Goal: Task Accomplishment & Management: Manage account settings

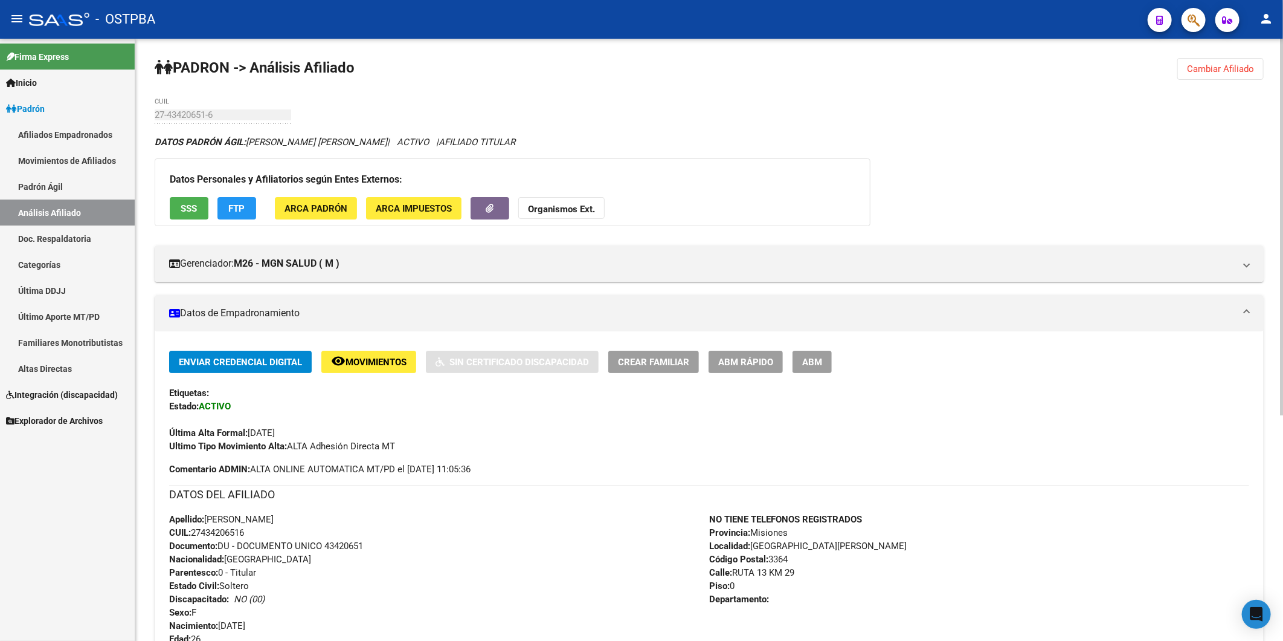
click at [1209, 68] on span "Cambiar Afiliado" at bounding box center [1220, 68] width 67 height 11
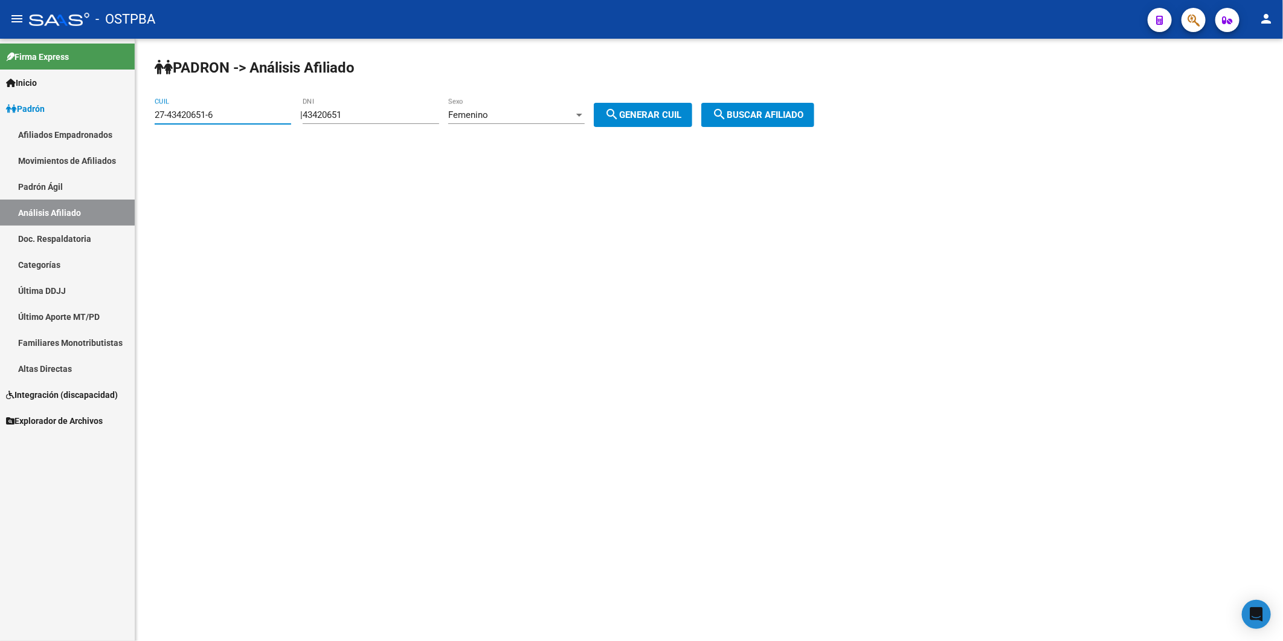
drag, startPoint x: 252, startPoint y: 117, endPoint x: 68, endPoint y: 129, distance: 184.7
click at [68, 129] on mat-sidenav-container "Firma Express Inicio Calendario SSS Instructivos Contacto OS Padrón Afiliados E…" at bounding box center [641, 340] width 1283 height 602
drag, startPoint x: 398, startPoint y: 108, endPoint x: 327, endPoint y: 125, distance: 72.8
click at [327, 125] on div "43420651 DNI" at bounding box center [371, 116] width 137 height 37
drag, startPoint x: 327, startPoint y: 125, endPoint x: 388, endPoint y: 122, distance: 61.1
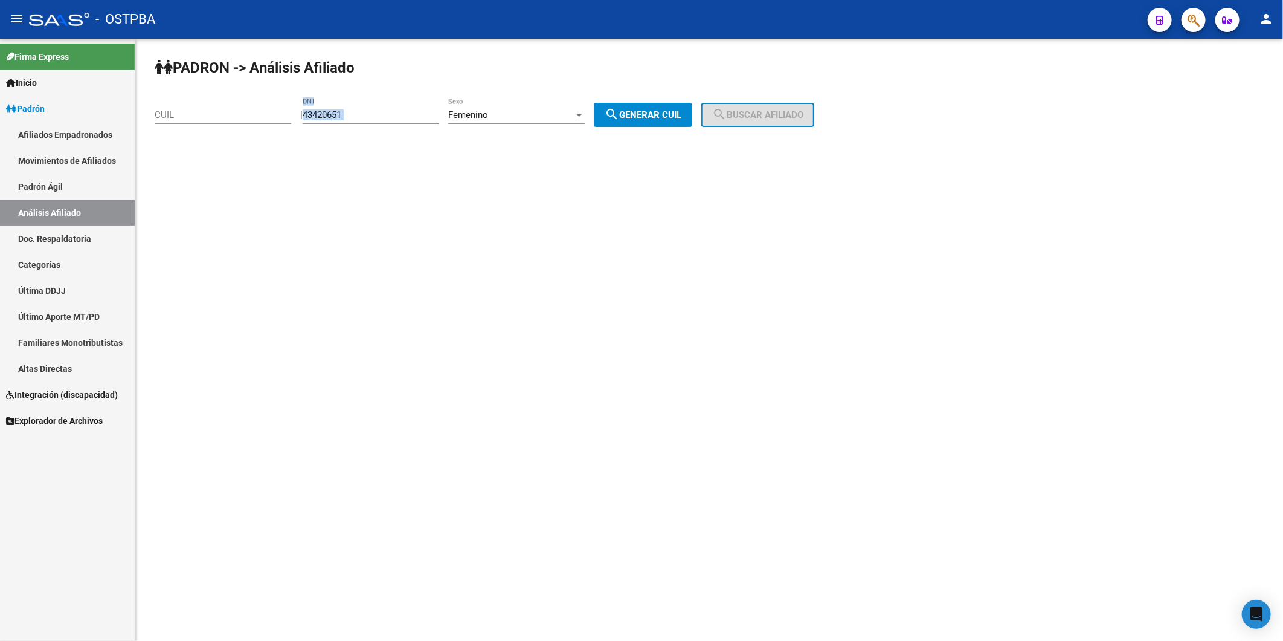
click at [388, 123] on div "43420651 DNI" at bounding box center [371, 111] width 137 height 26
drag, startPoint x: 382, startPoint y: 119, endPoint x: 311, endPoint y: 129, distance: 72.0
click at [311, 129] on div "PADRON -> Análisis Afiliado CUIL | 43420651 DNI Femenino Sexo search Generar CU…" at bounding box center [709, 102] width 1148 height 127
paste input "31461023"
type input "31461023"
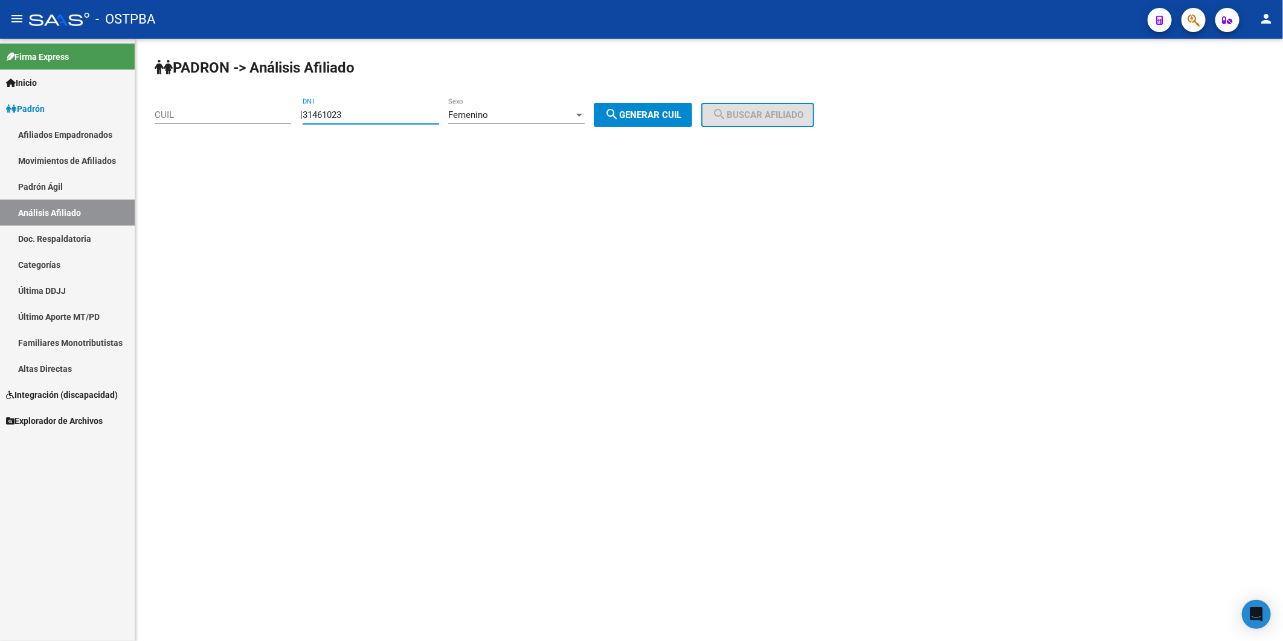
click at [677, 112] on span "search Generar CUIL" at bounding box center [643, 114] width 77 height 11
type input "27-31461023-2"
click at [750, 111] on span "search Buscar afiliado" at bounding box center [757, 114] width 91 height 11
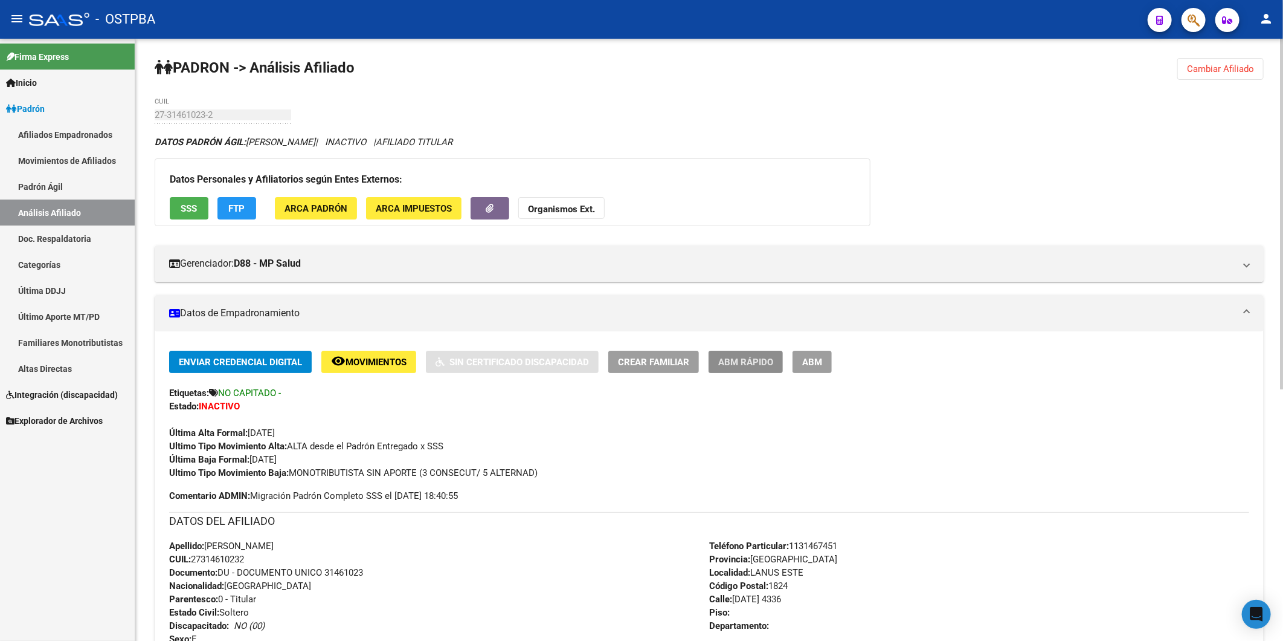
click at [767, 360] on span "ABM Rápido" at bounding box center [745, 362] width 55 height 11
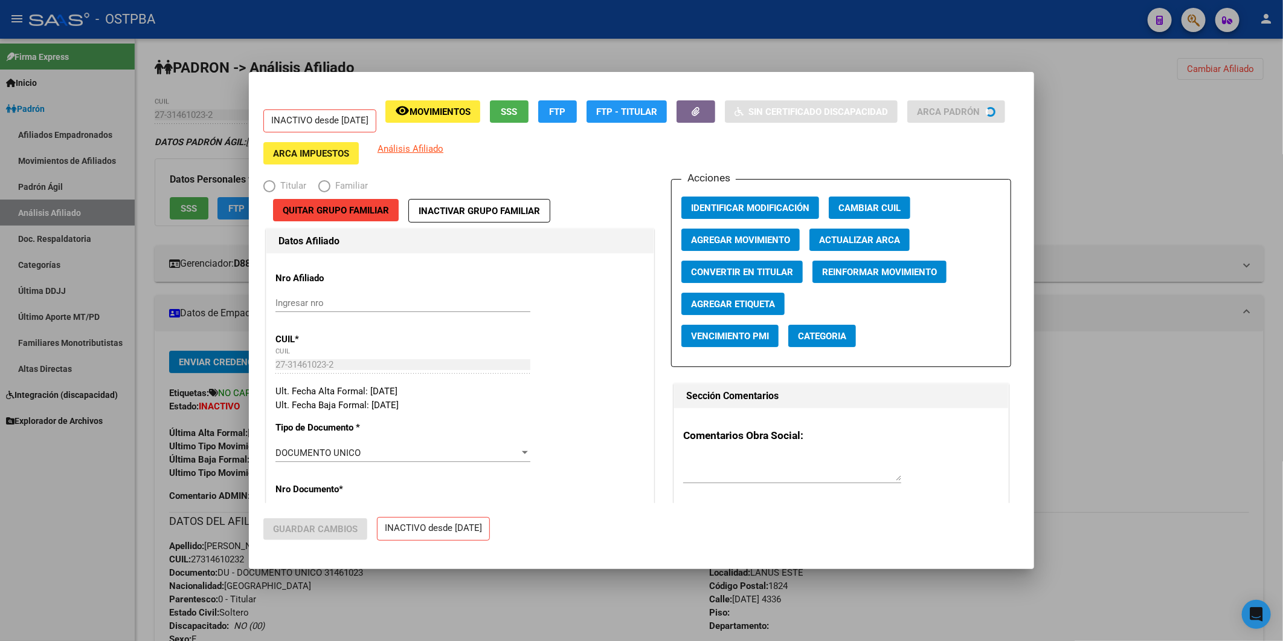
radio input "true"
type input "27-31461023-2"
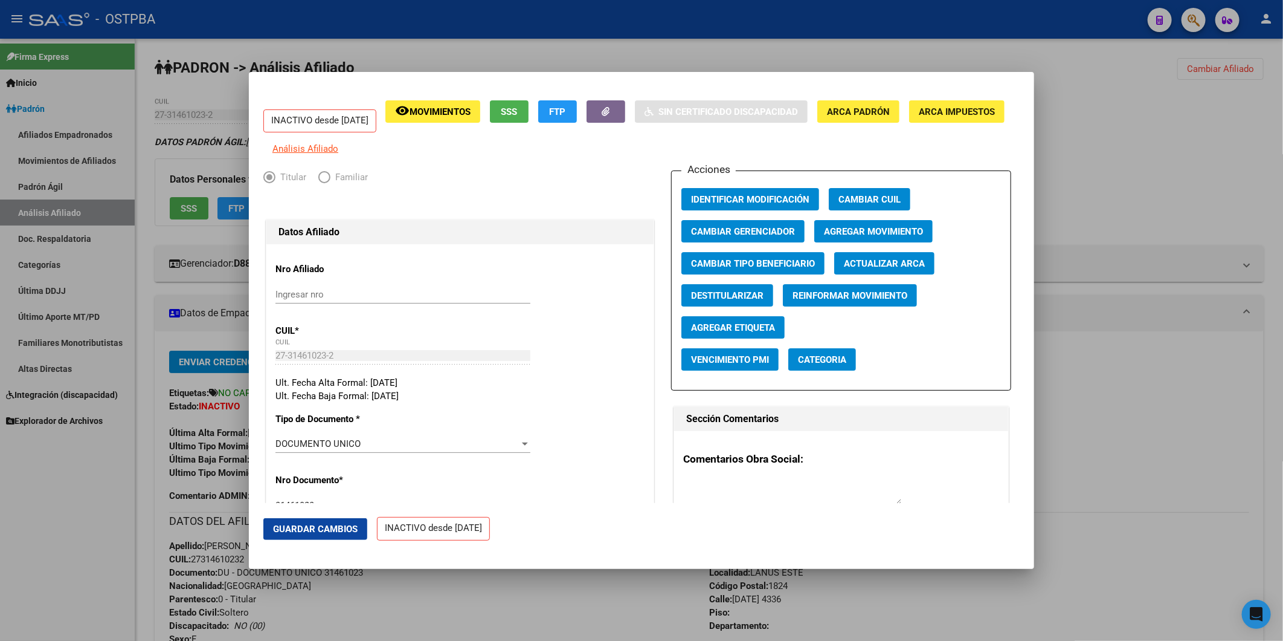
click at [721, 333] on span "Agregar Etiqueta" at bounding box center [733, 327] width 84 height 11
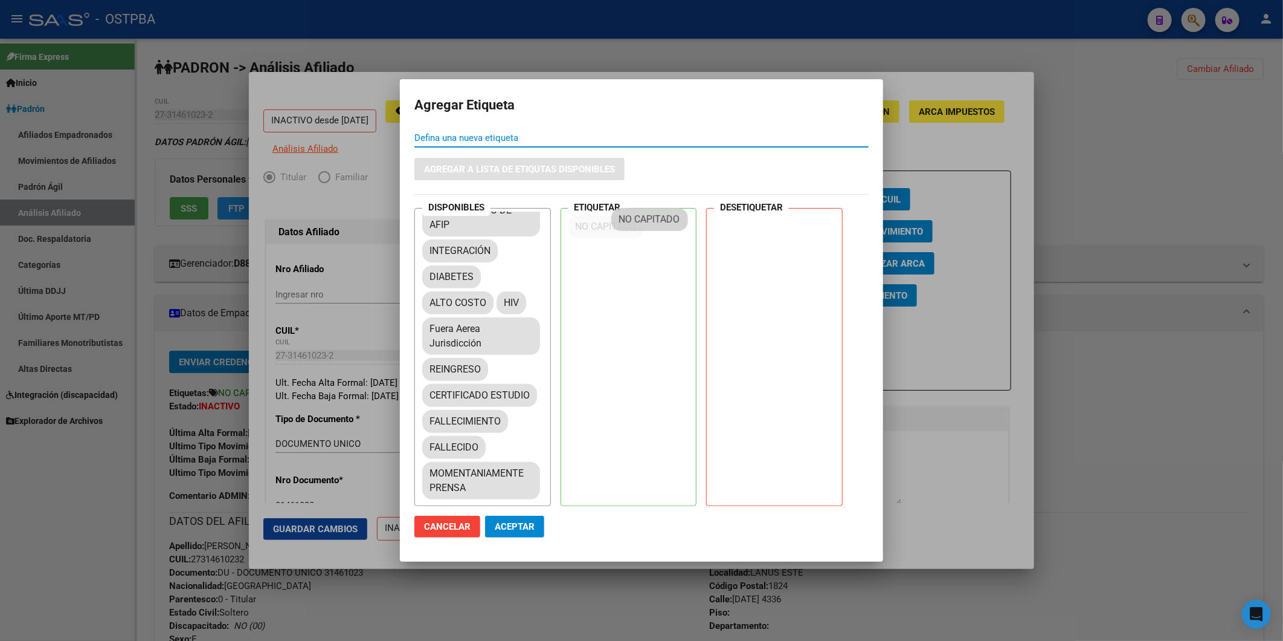
scroll to position [265, 0]
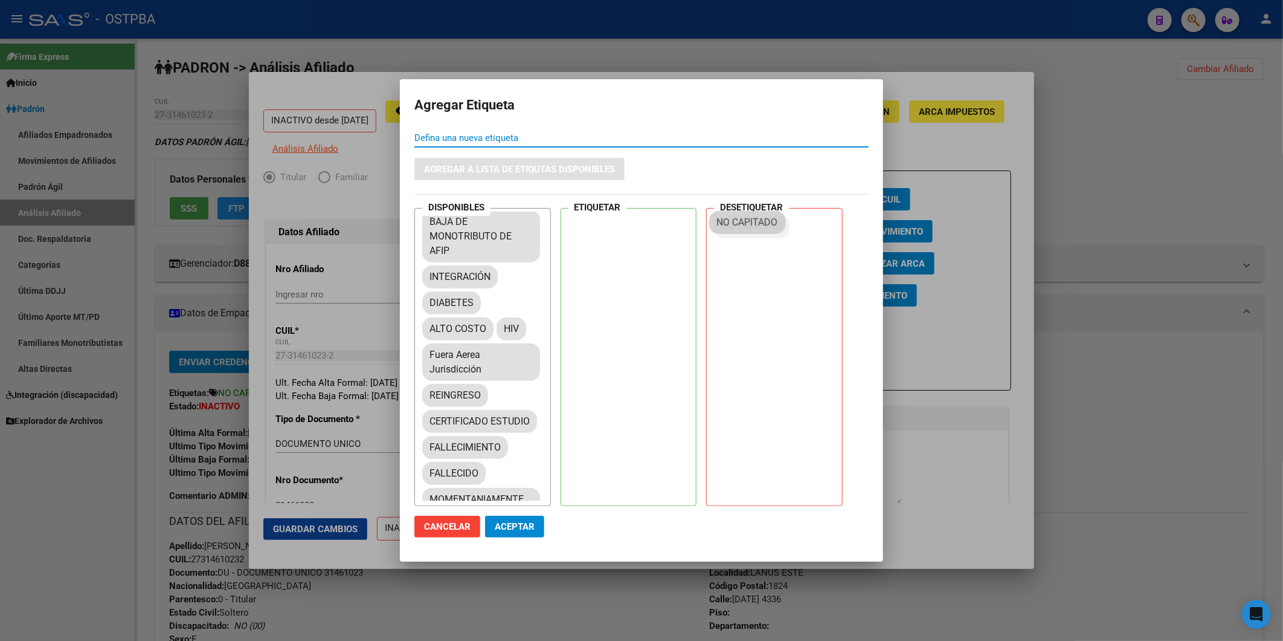
drag, startPoint x: 476, startPoint y: 225, endPoint x: 770, endPoint y: 222, distance: 294.3
click at [526, 523] on span "Aceptar" at bounding box center [515, 526] width 40 height 11
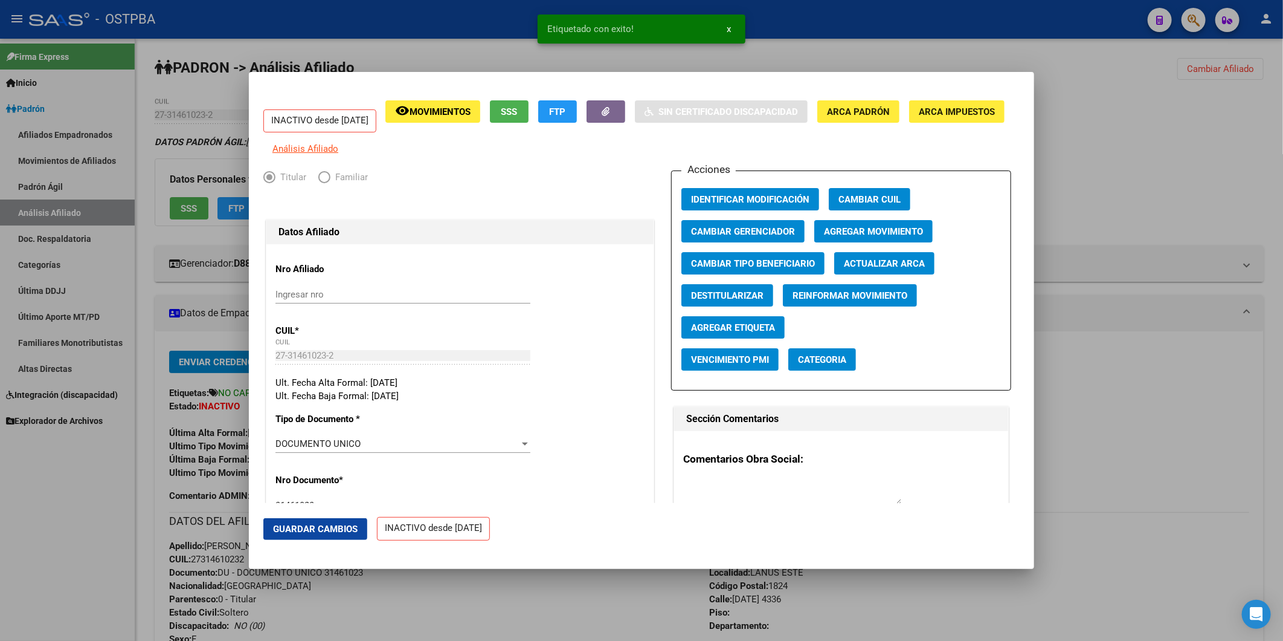
click at [1161, 405] on div at bounding box center [641, 320] width 1283 height 641
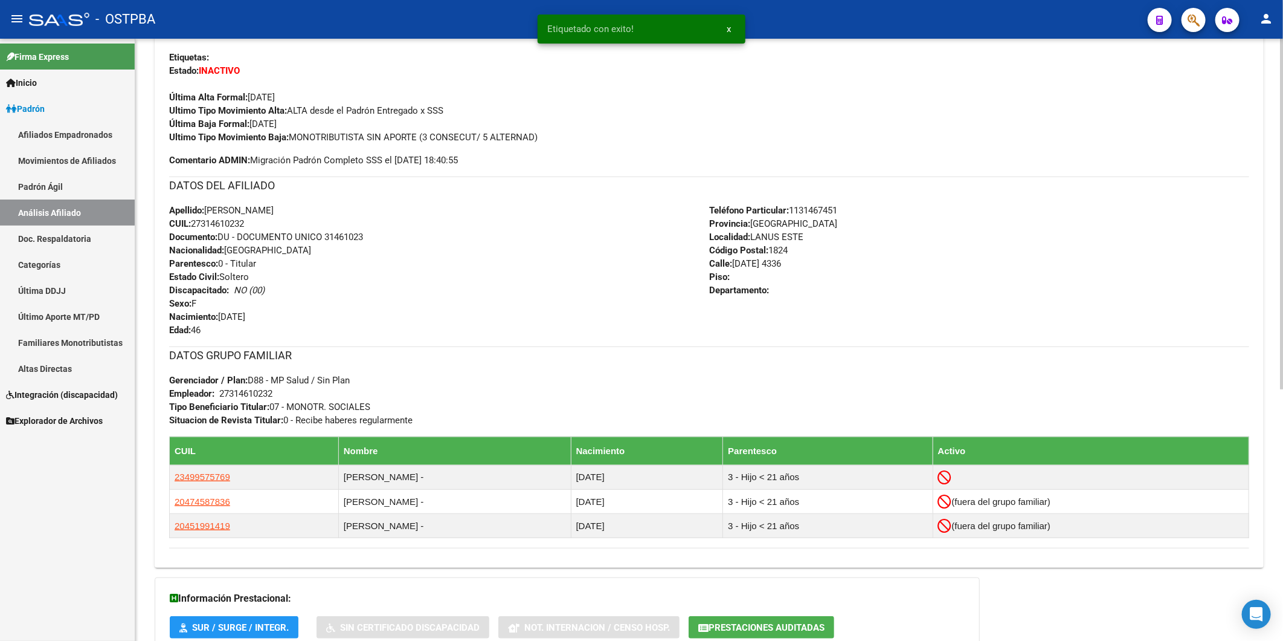
scroll to position [431, 0]
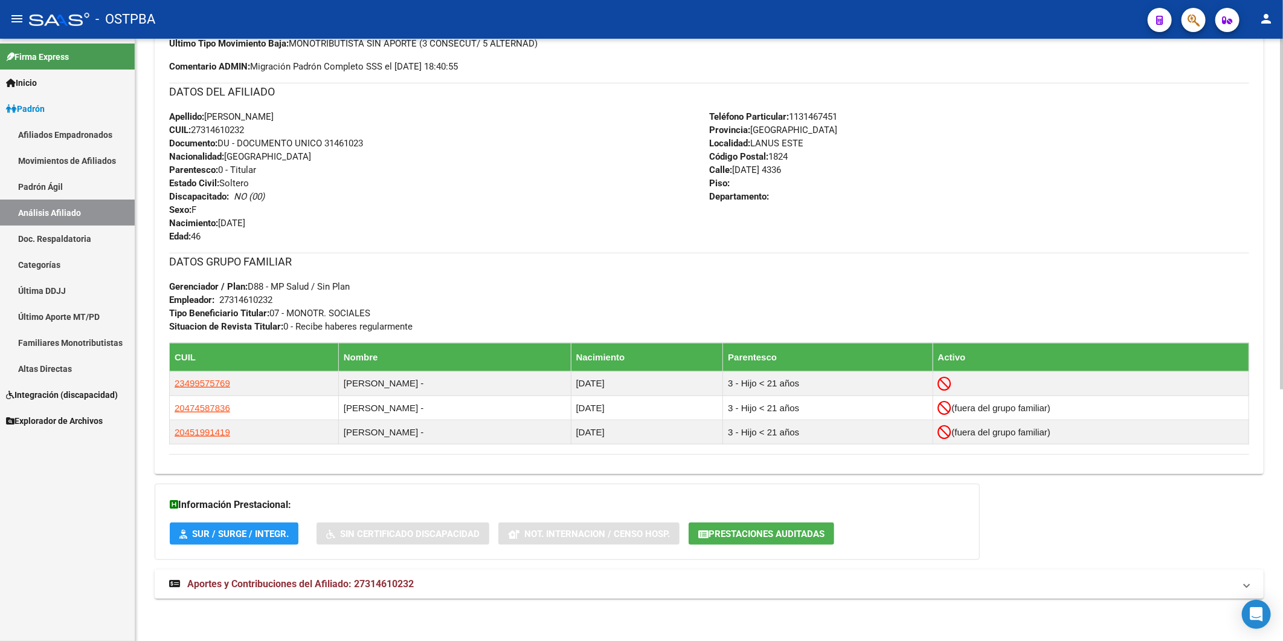
click at [395, 583] on span "Aportes y Contribuciones del Afiliado: 27314610232" at bounding box center [300, 583] width 227 height 11
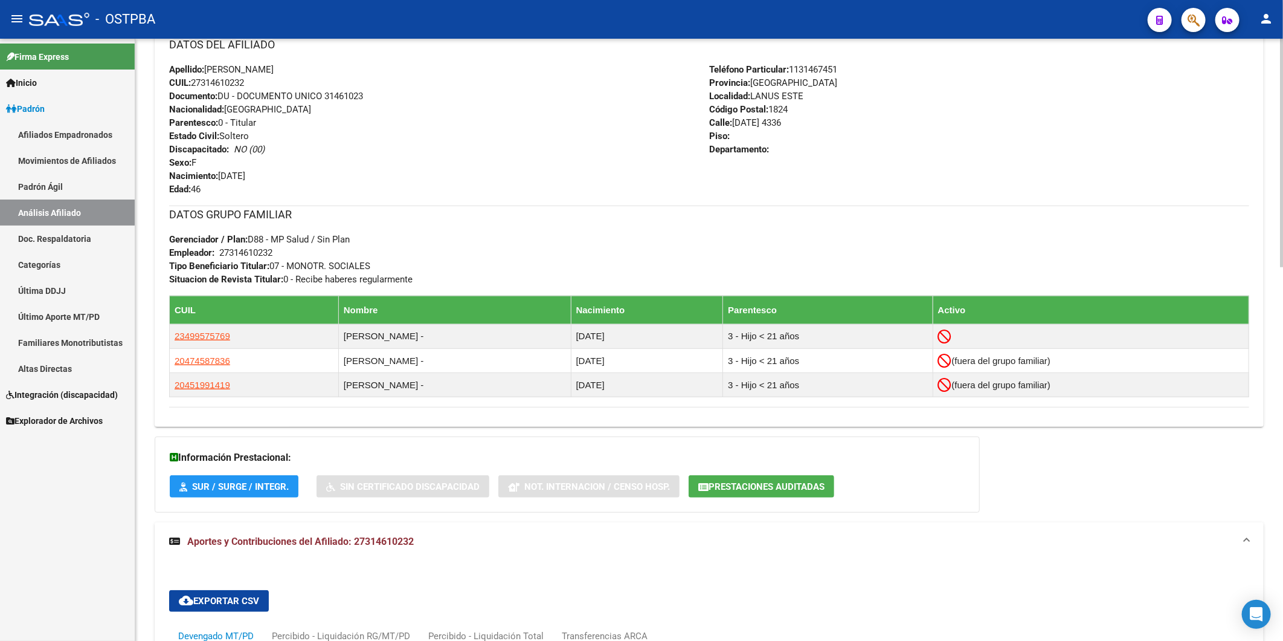
scroll to position [141, 0]
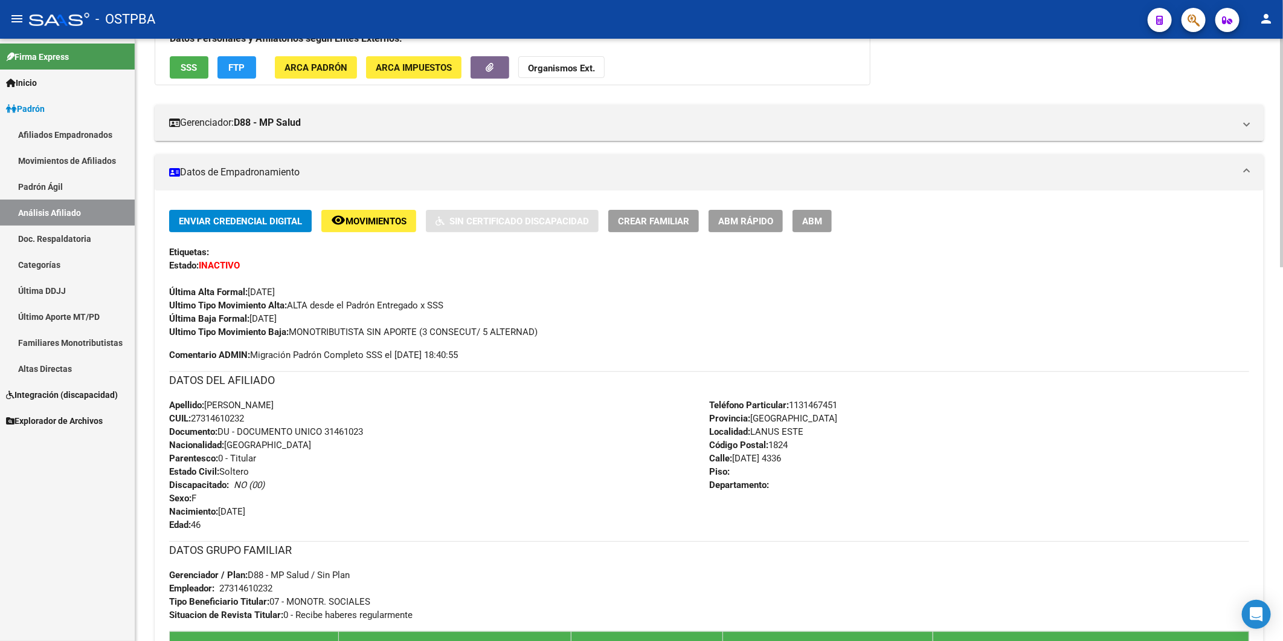
click at [737, 222] on span "ABM Rápido" at bounding box center [745, 221] width 55 height 11
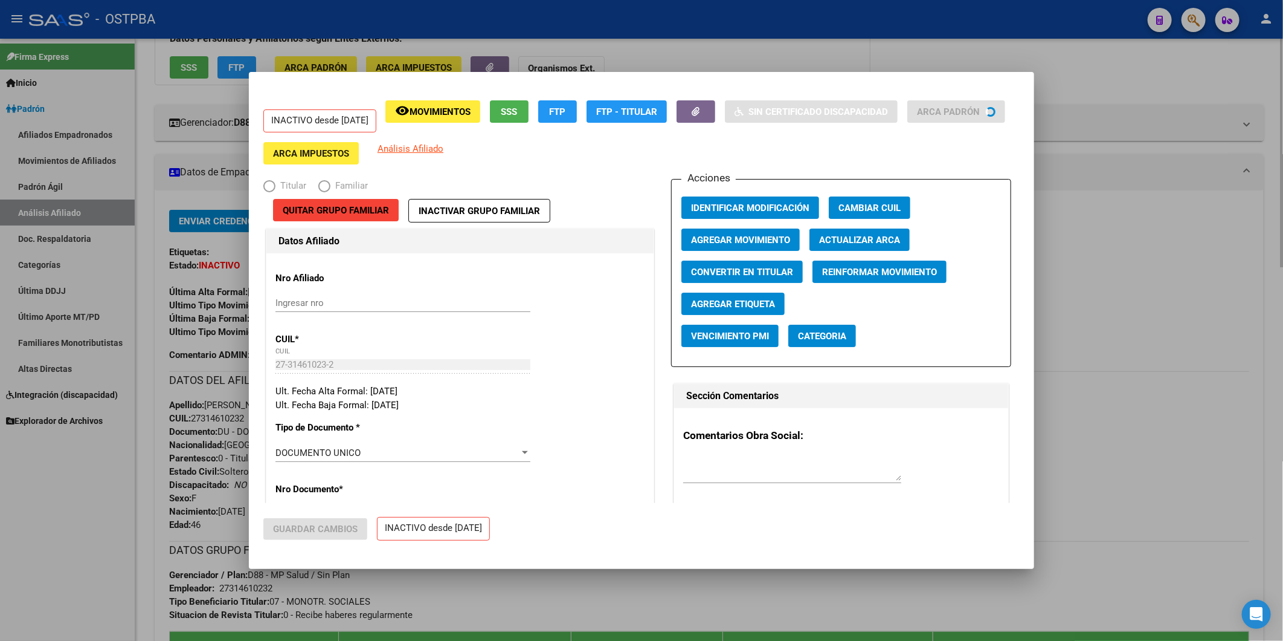
radio input "true"
type input "27-31461023-2"
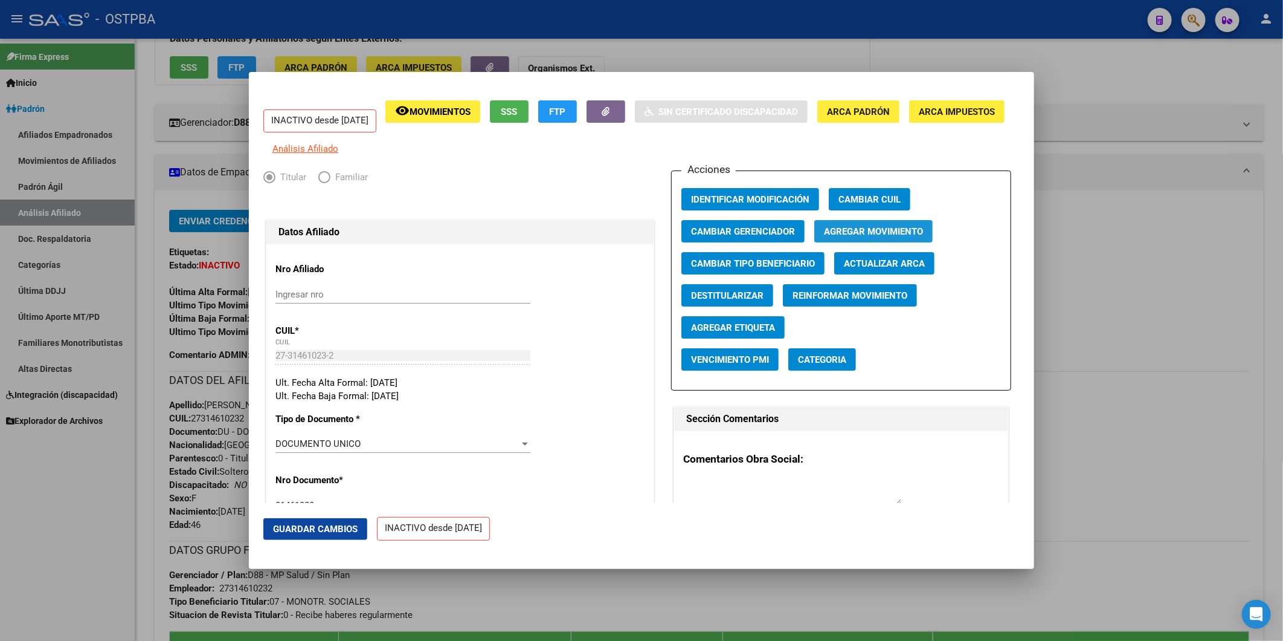
click at [866, 237] on span "Agregar Movimiento" at bounding box center [873, 231] width 99 height 11
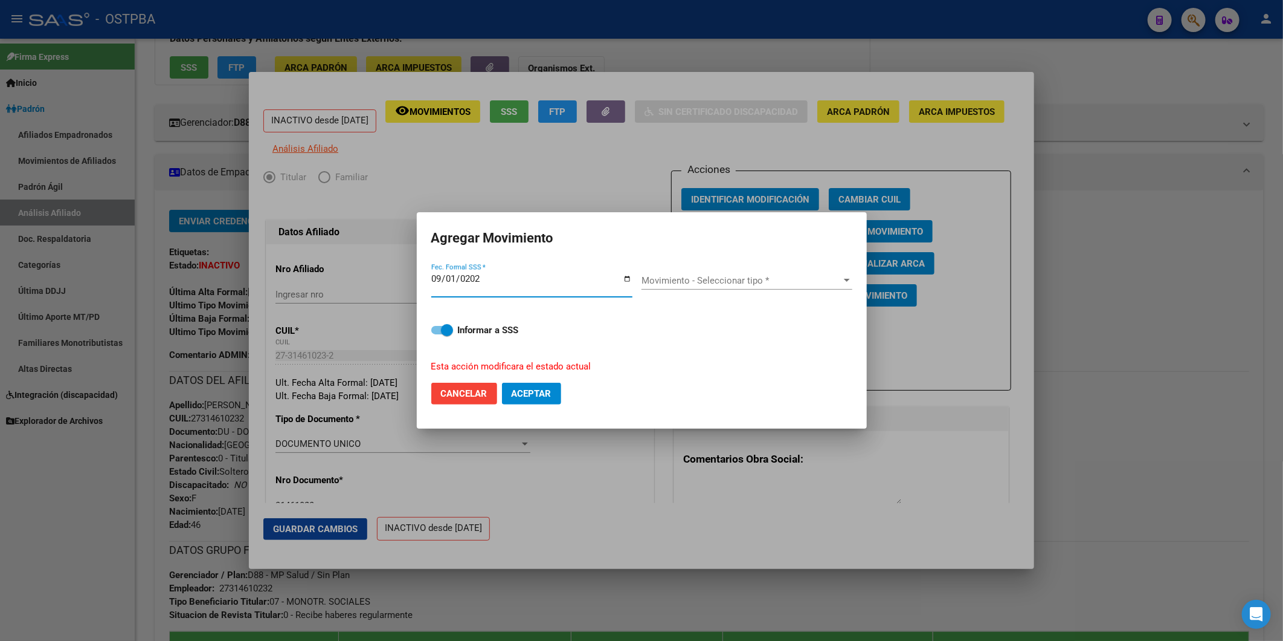
type input "2025-09-01"
click at [846, 280] on div at bounding box center [847, 280] width 6 height 3
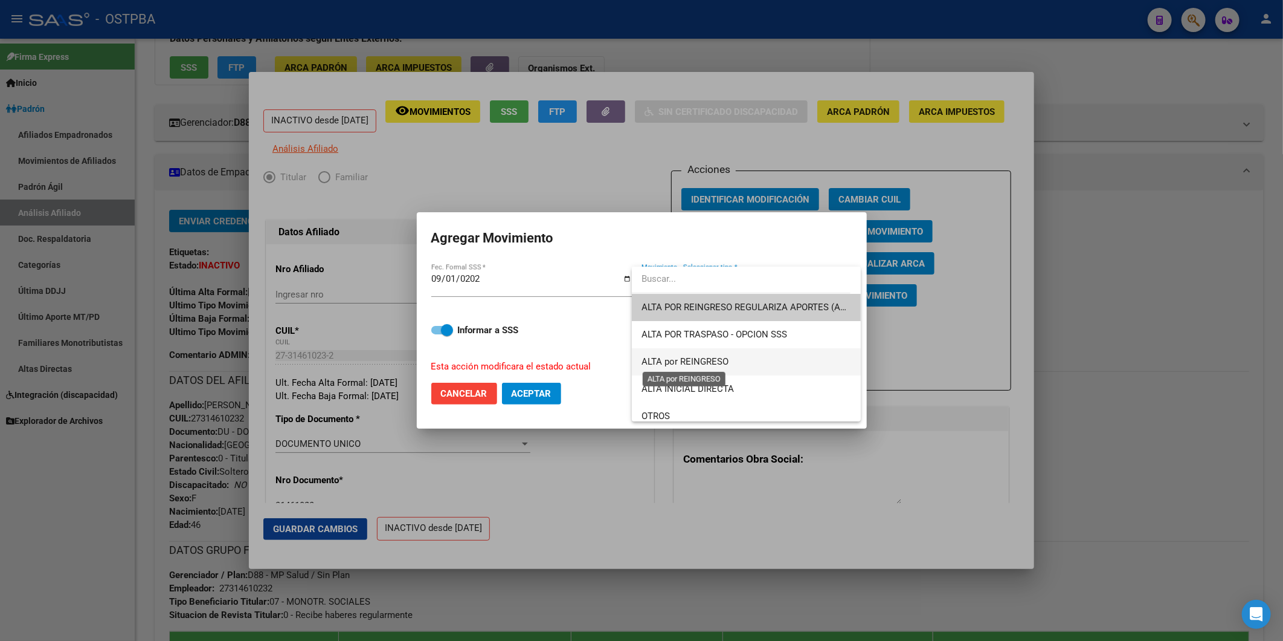
click at [723, 359] on span "ALTA por REINGRESO" at bounding box center [685, 361] width 87 height 11
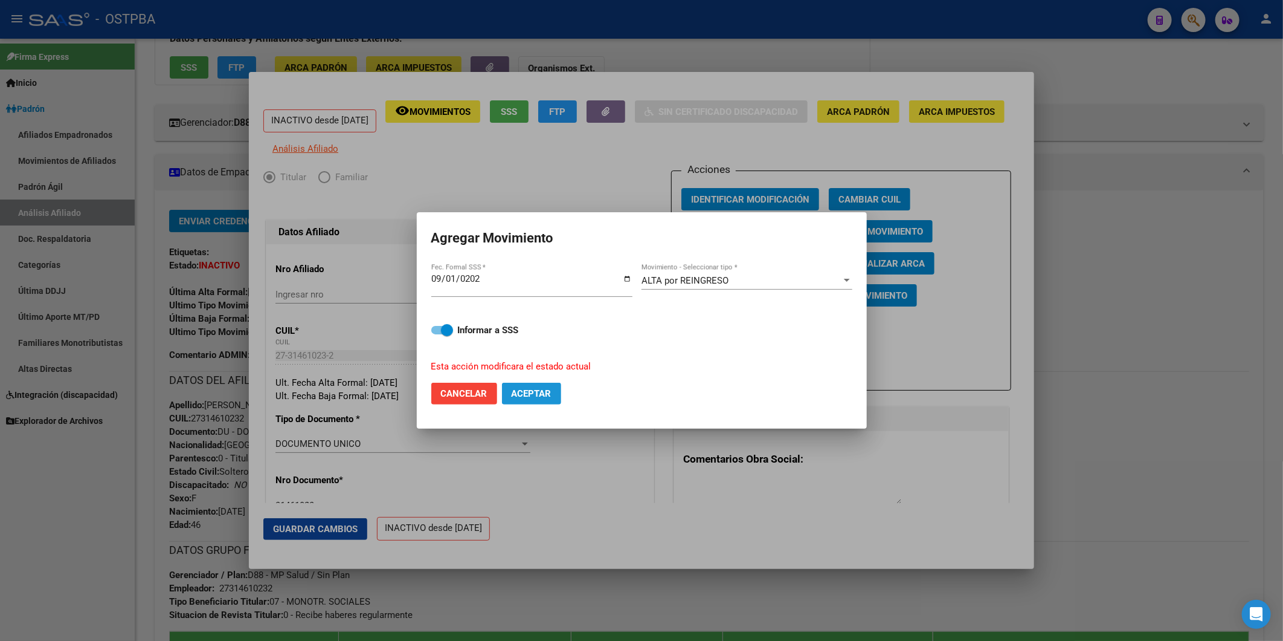
click at [530, 394] on span "Aceptar" at bounding box center [532, 393] width 40 height 11
checkbox input "false"
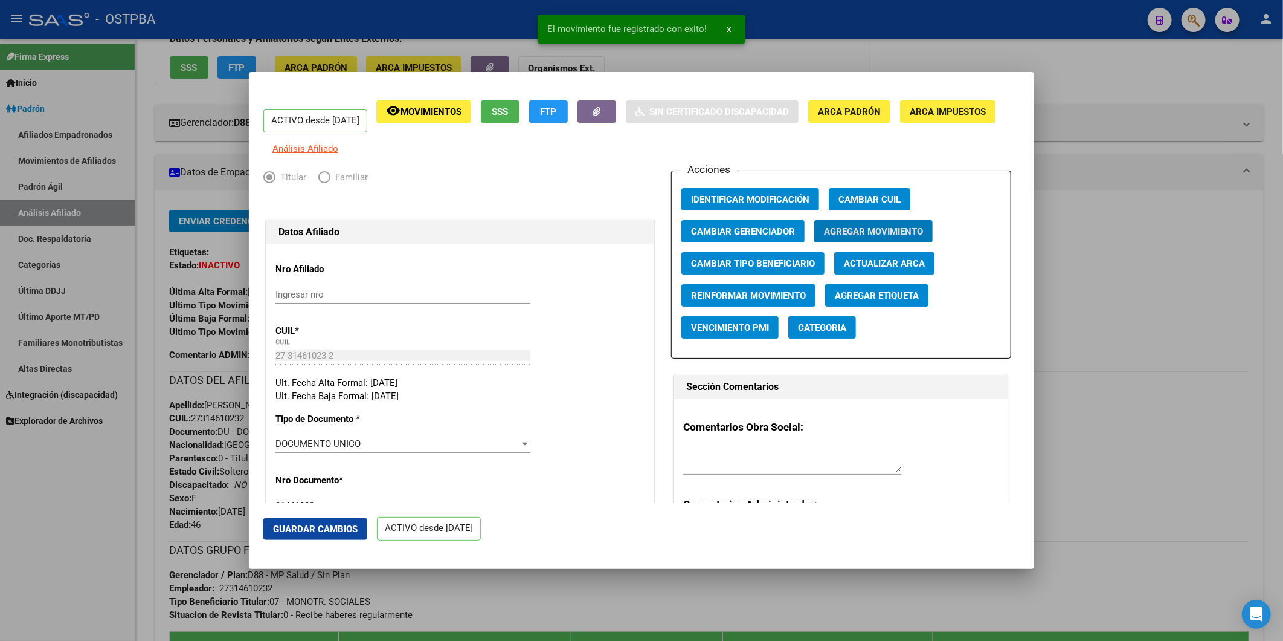
click at [1143, 305] on div at bounding box center [641, 320] width 1283 height 641
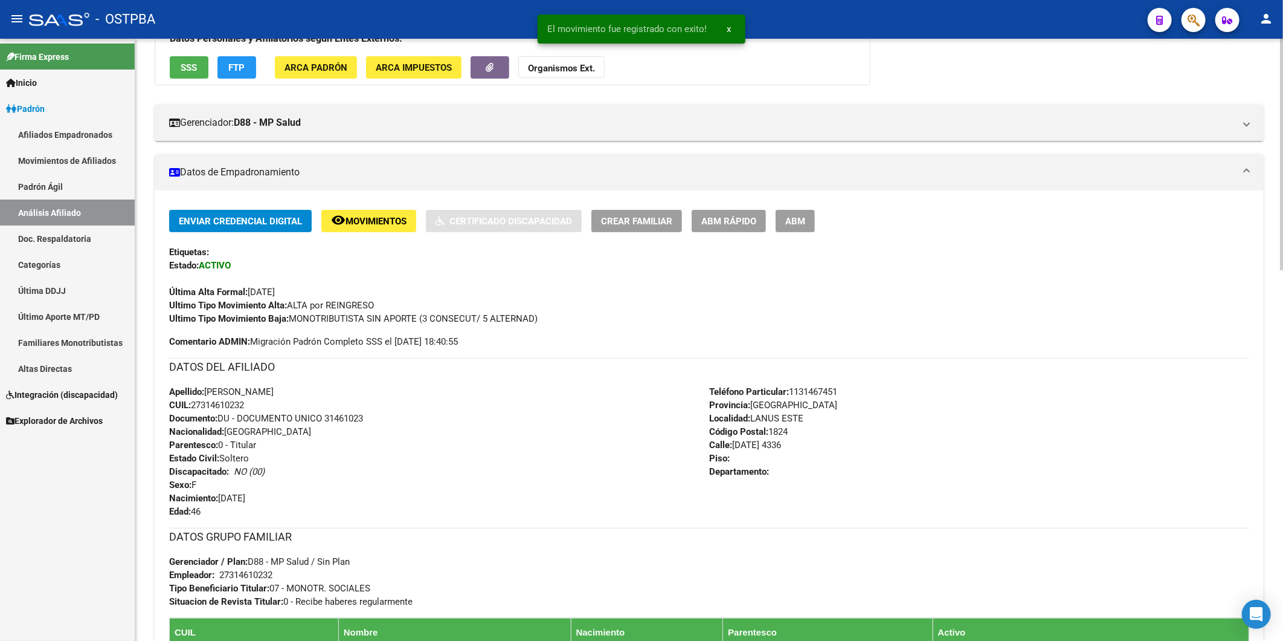
scroll to position [476, 0]
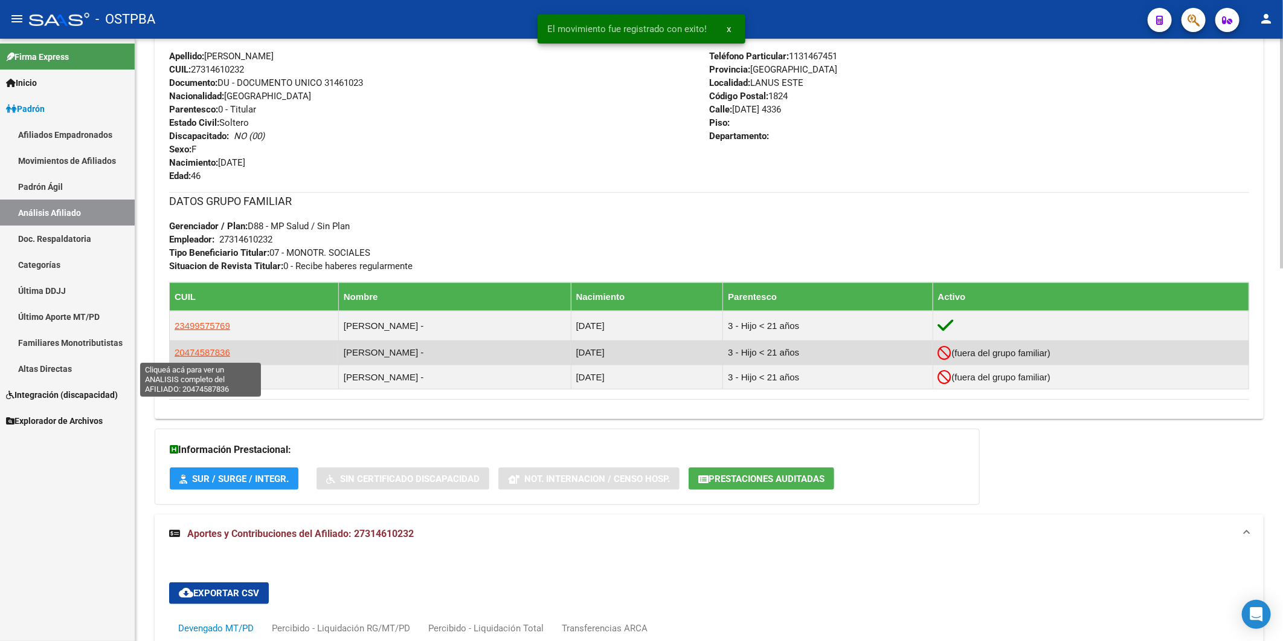
click at [192, 349] on span "20474587836" at bounding box center [203, 352] width 56 height 10
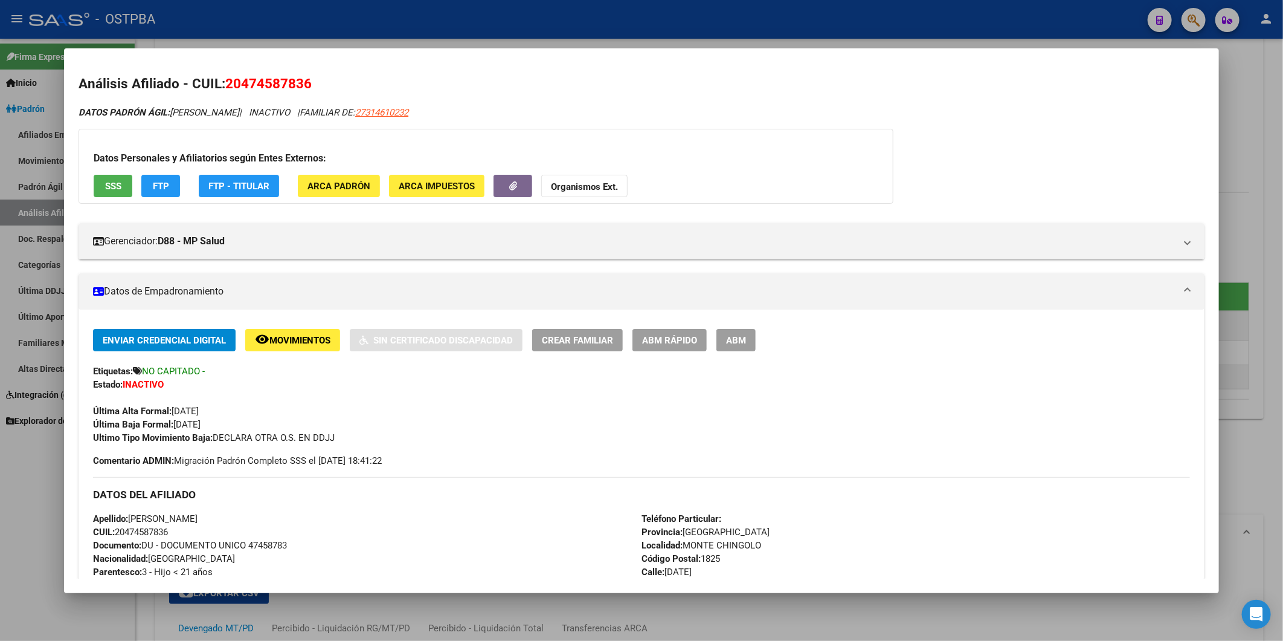
click at [678, 340] on span "ABM Rápido" at bounding box center [669, 340] width 55 height 11
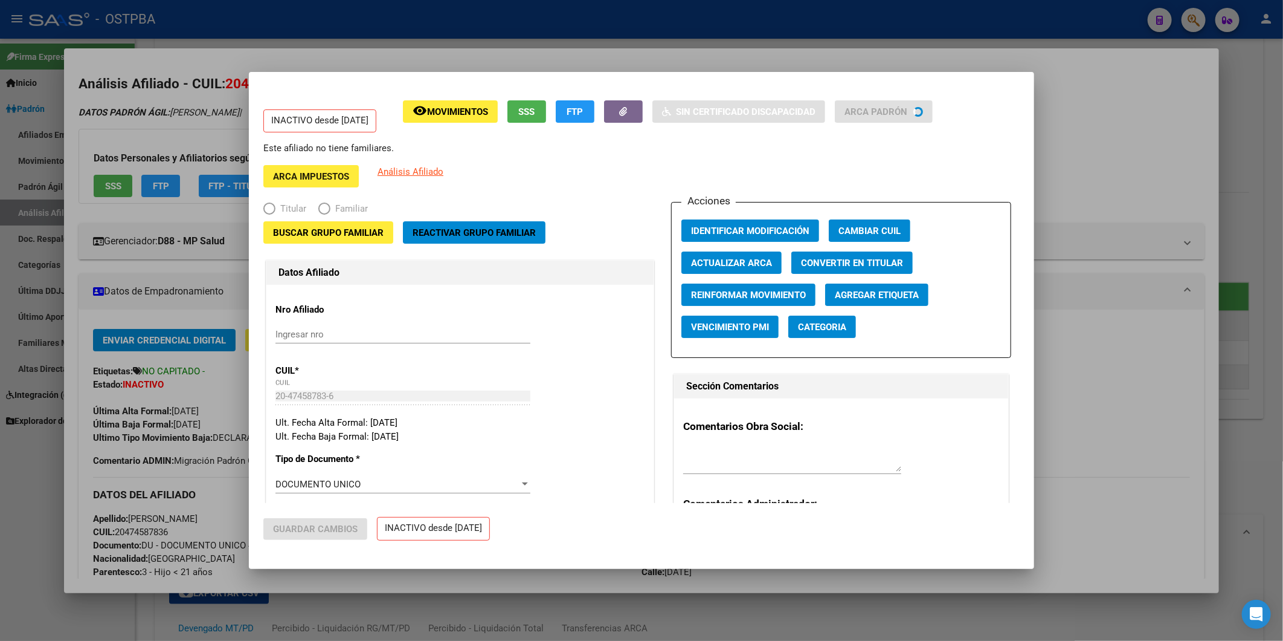
radio input "true"
click at [454, 228] on span "Reactivar Grupo Familiar" at bounding box center [474, 232] width 123 height 11
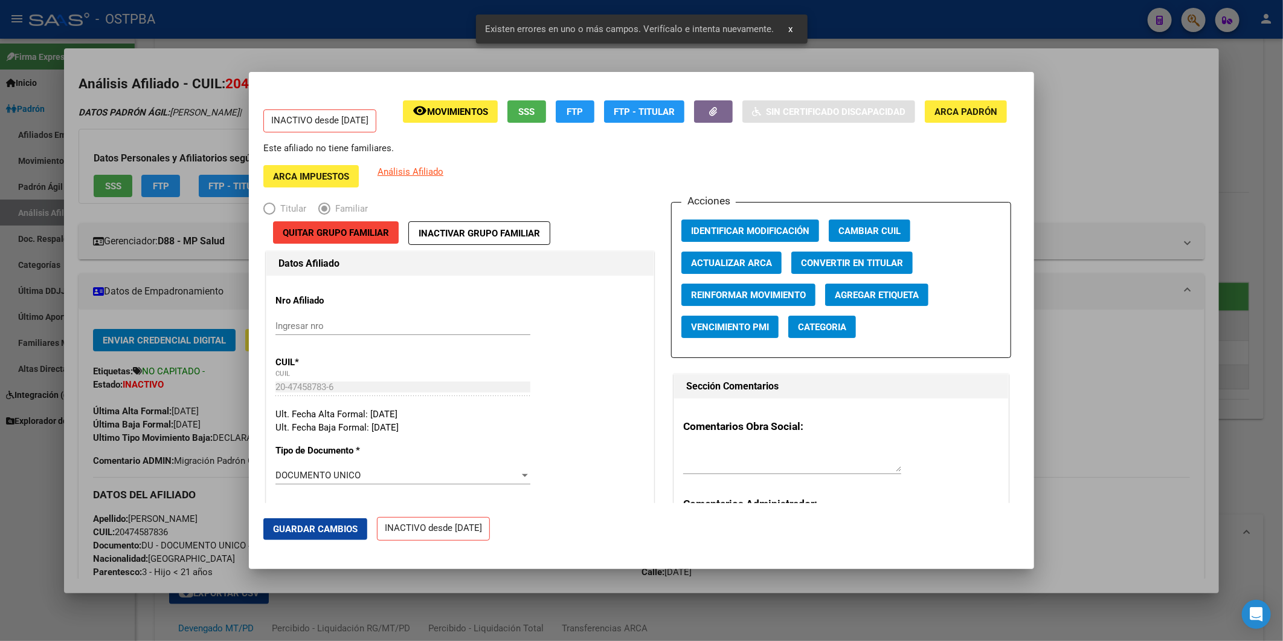
click at [1131, 161] on div at bounding box center [641, 320] width 1283 height 641
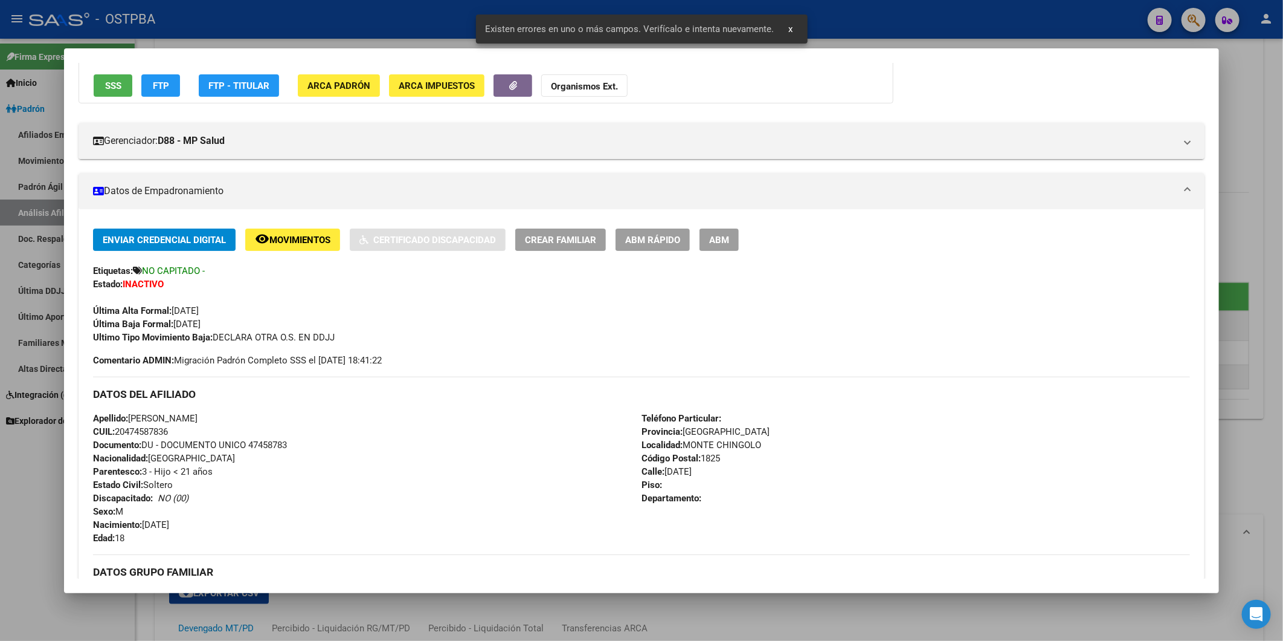
scroll to position [335, 0]
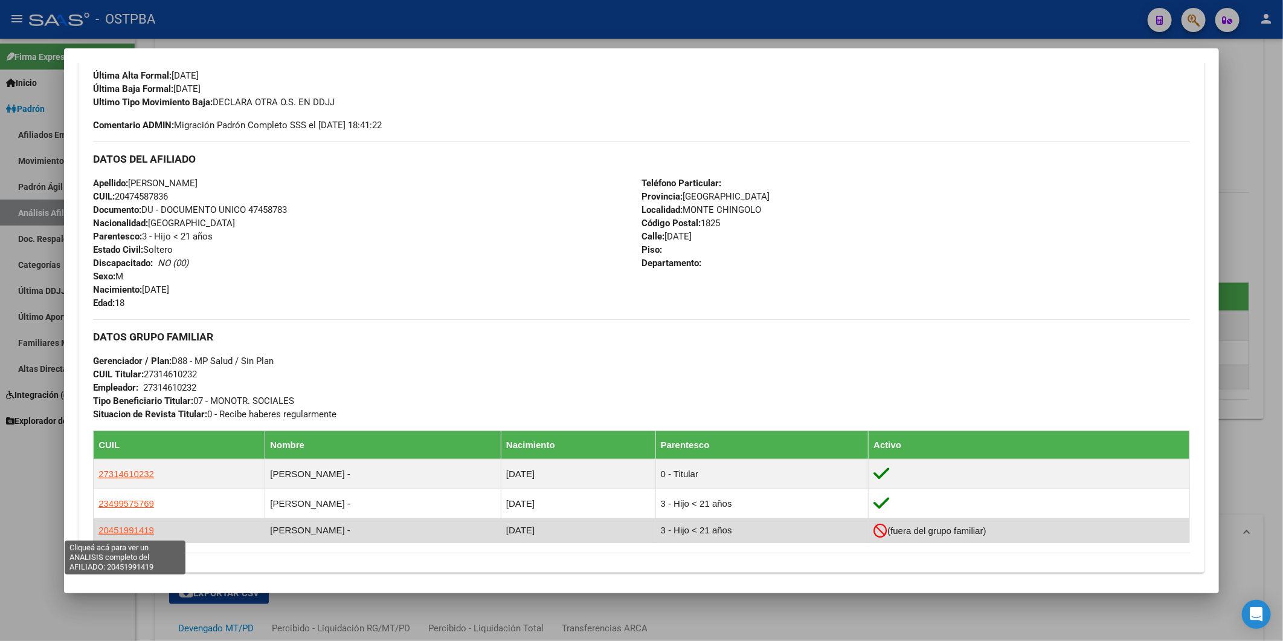
click at [135, 531] on span "20451991419" at bounding box center [126, 529] width 56 height 10
type textarea "20451991419"
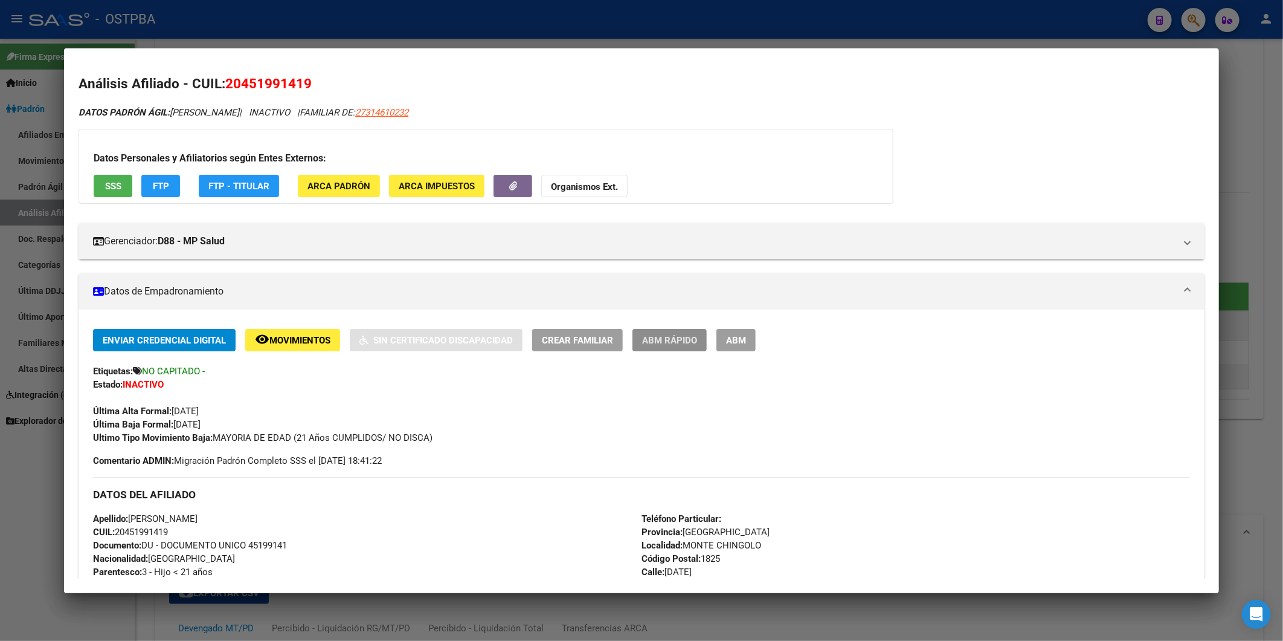
click at [688, 337] on span "ABM Rápido" at bounding box center [669, 340] width 55 height 11
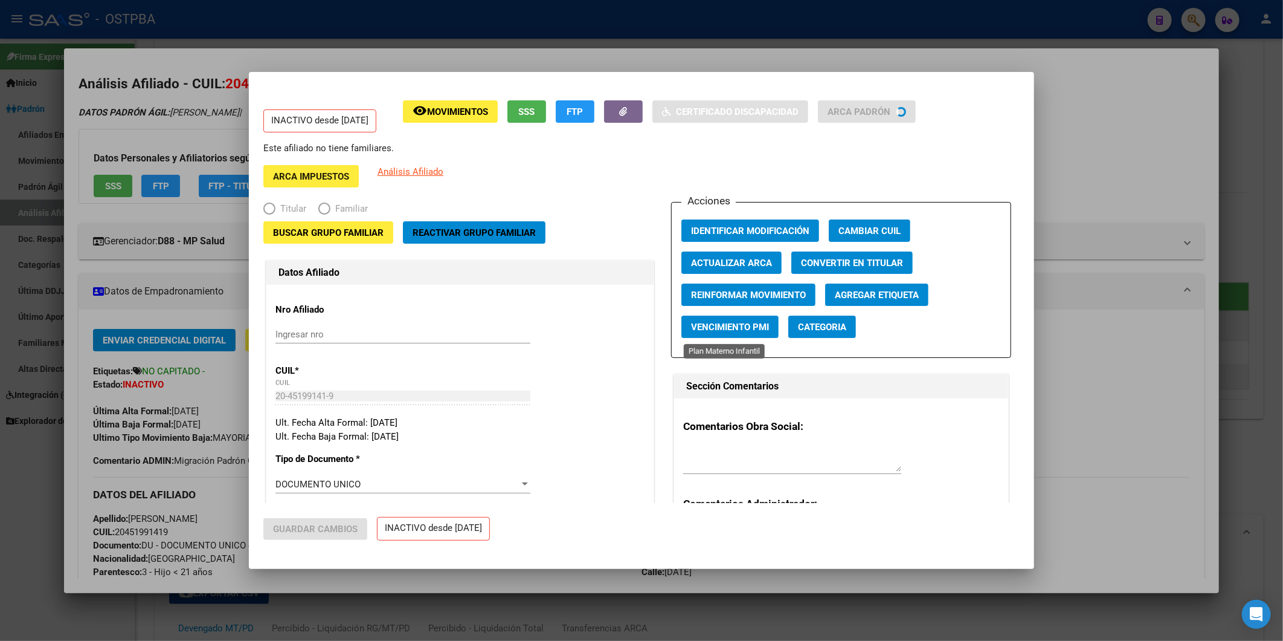
radio input "true"
click at [456, 233] on span "Reactivar Grupo Familiar" at bounding box center [474, 232] width 123 height 11
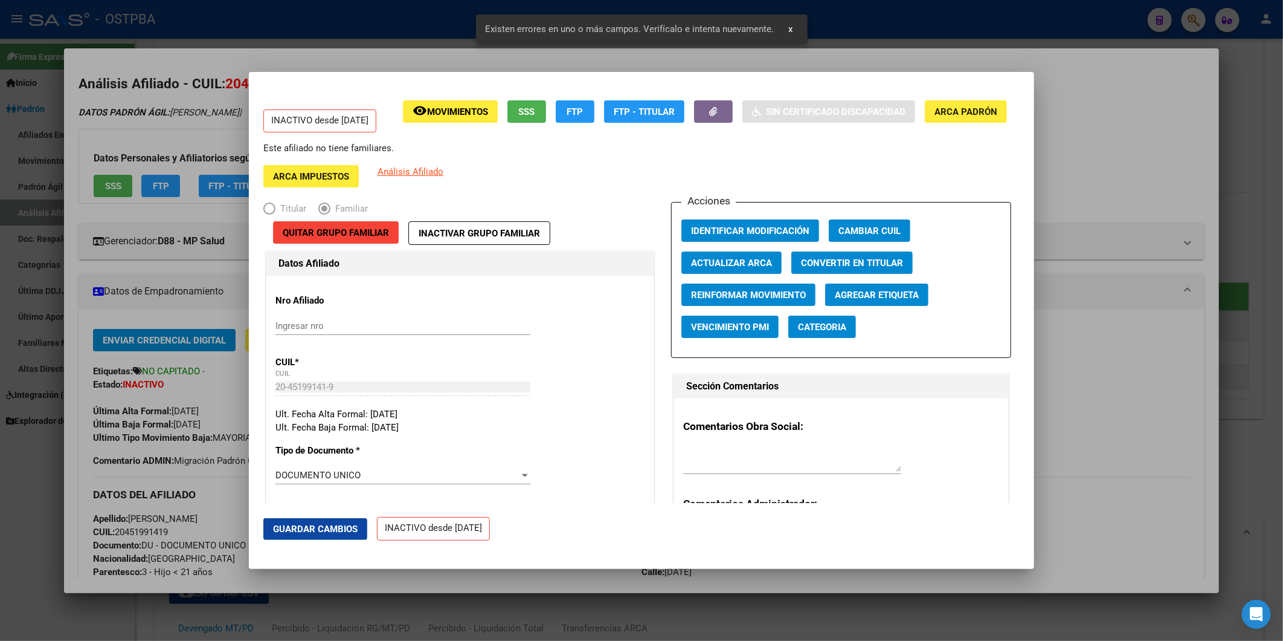
click at [1103, 168] on div at bounding box center [641, 320] width 1283 height 641
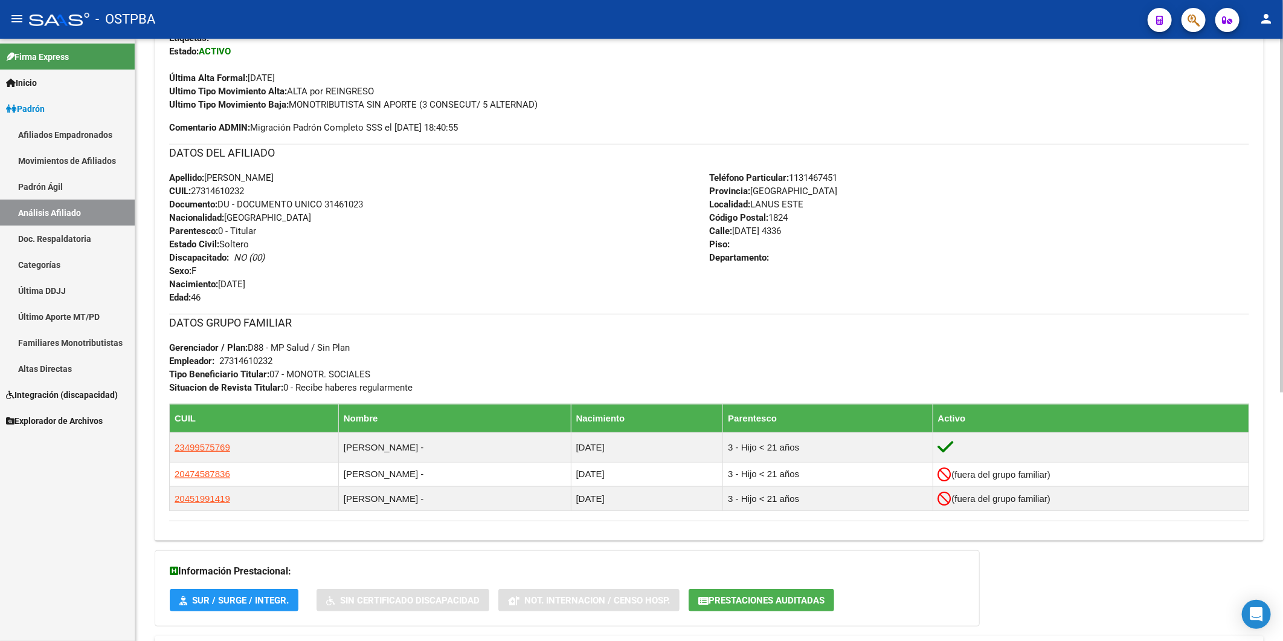
scroll to position [402, 0]
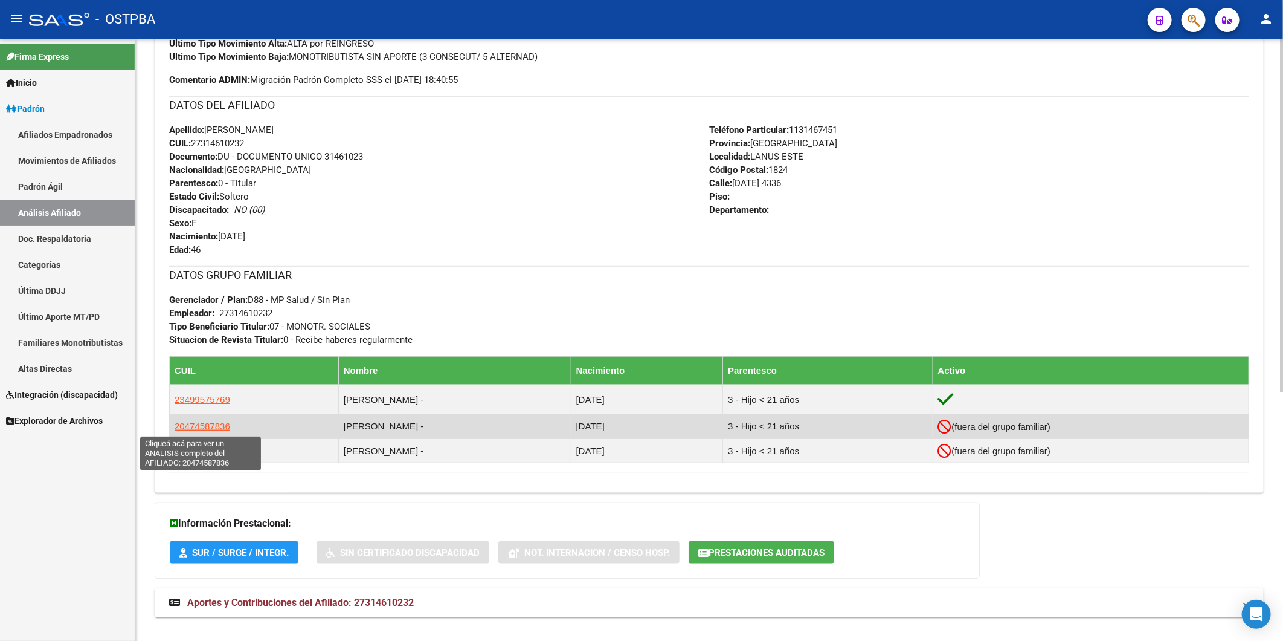
click at [209, 425] on span "20474587836" at bounding box center [203, 426] width 56 height 10
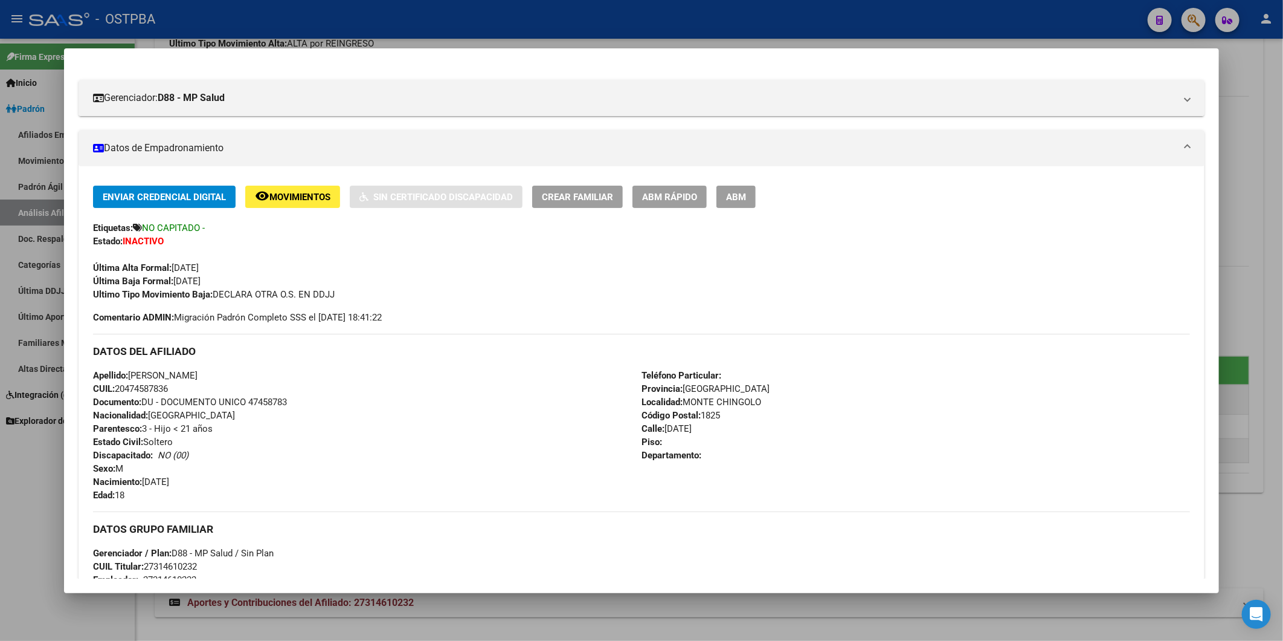
scroll to position [201, 0]
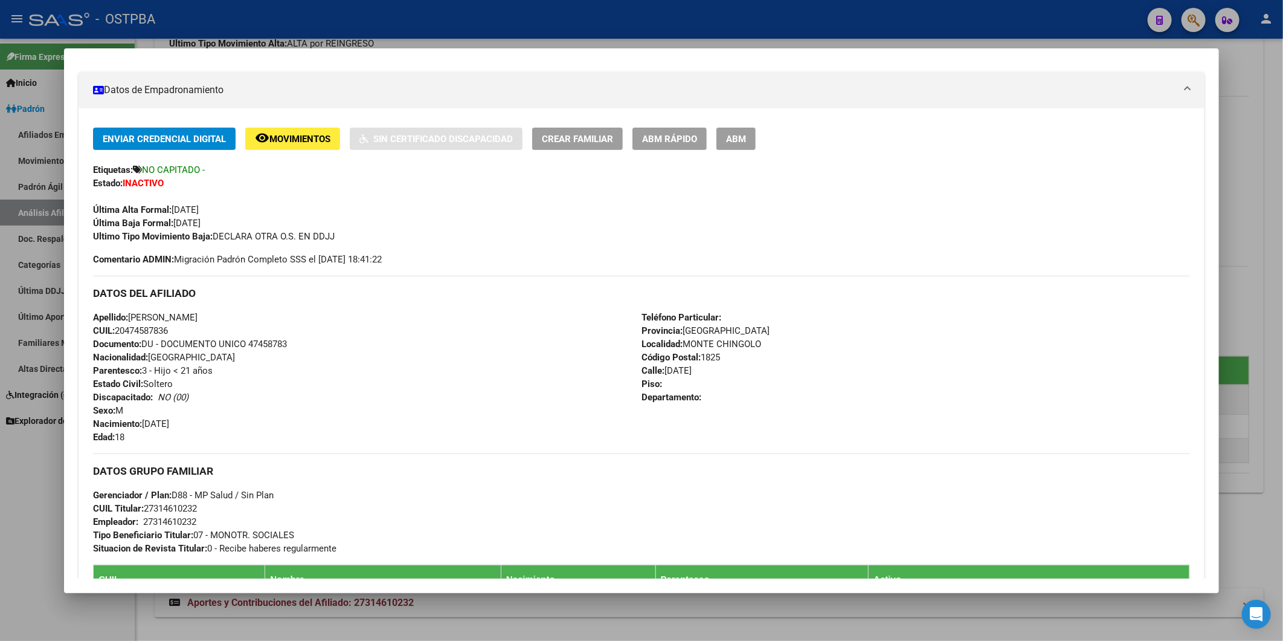
drag, startPoint x: 208, startPoint y: 508, endPoint x: 147, endPoint y: 512, distance: 61.7
click at [147, 512] on div "DATOS GRUPO FAMILIAR Gerenciador / Plan: D88 - MP Salud / Sin Plan CUIL Titular…" at bounding box center [641, 504] width 1097 height 102
drag, startPoint x: 147, startPoint y: 512, endPoint x: 117, endPoint y: 334, distance: 180.7
click at [117, 334] on div "Apellido: [PERSON_NAME]: 20474587836 Documento: DU - DOCUMENTO UNICO 47458783 N…" at bounding box center [367, 377] width 549 height 133
copy span "20474587836"
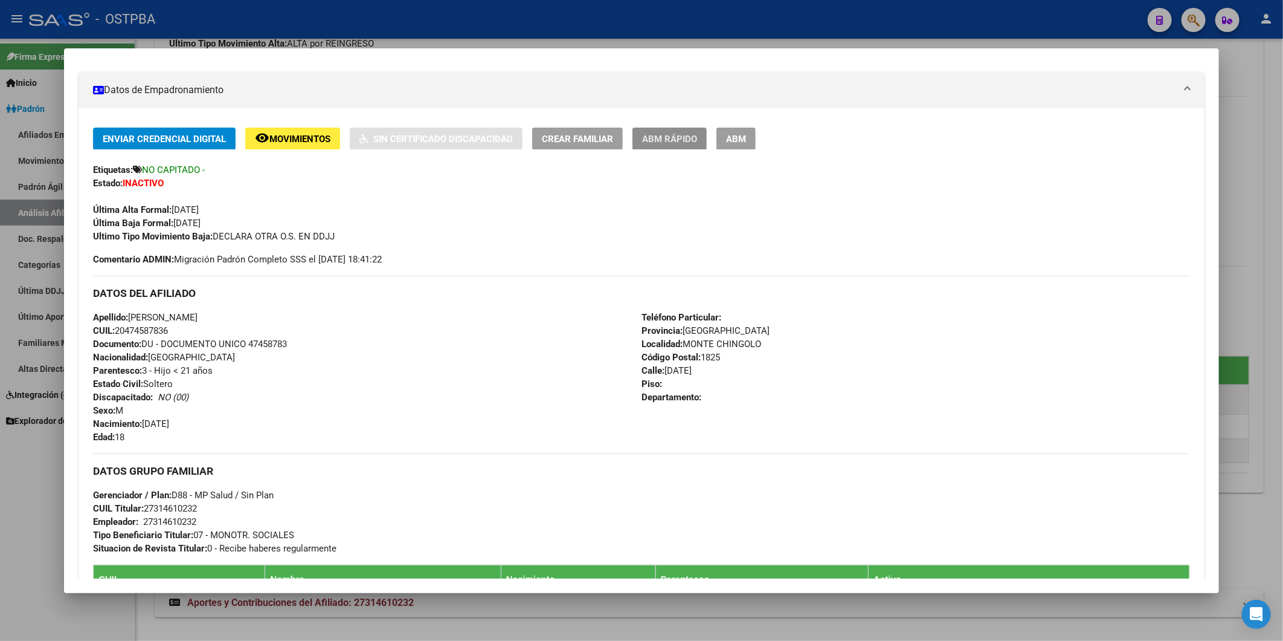
click at [677, 131] on button "ABM Rápido" at bounding box center [670, 138] width 74 height 22
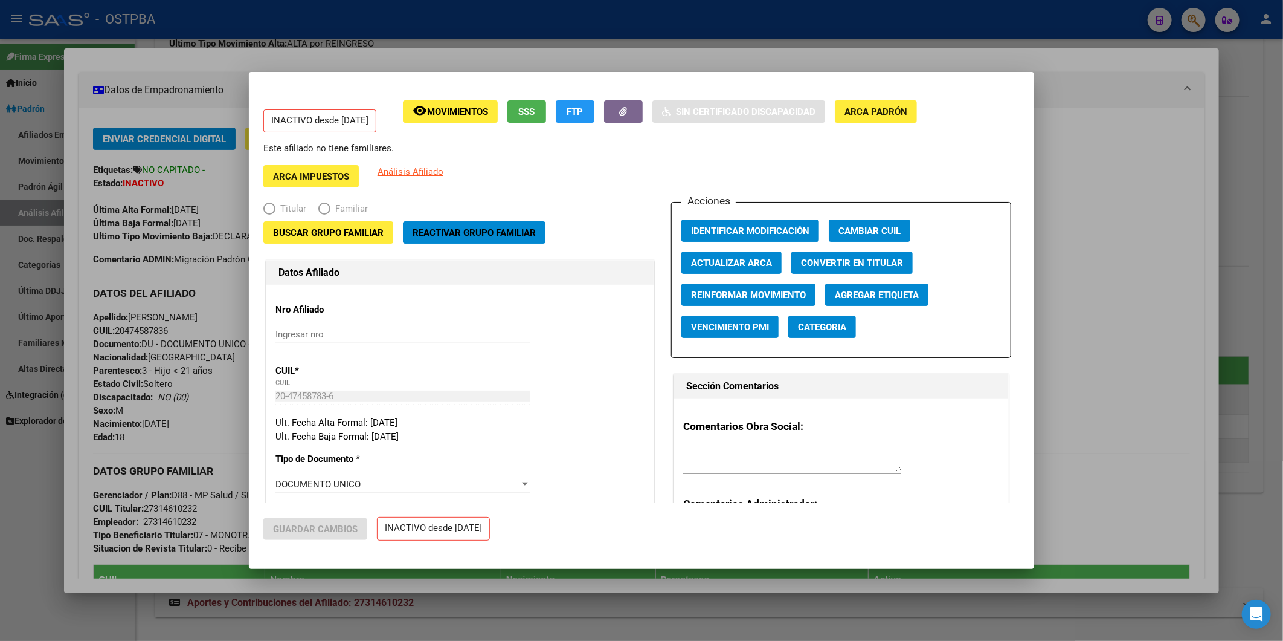
radio input "true"
click at [1092, 143] on div at bounding box center [641, 320] width 1283 height 641
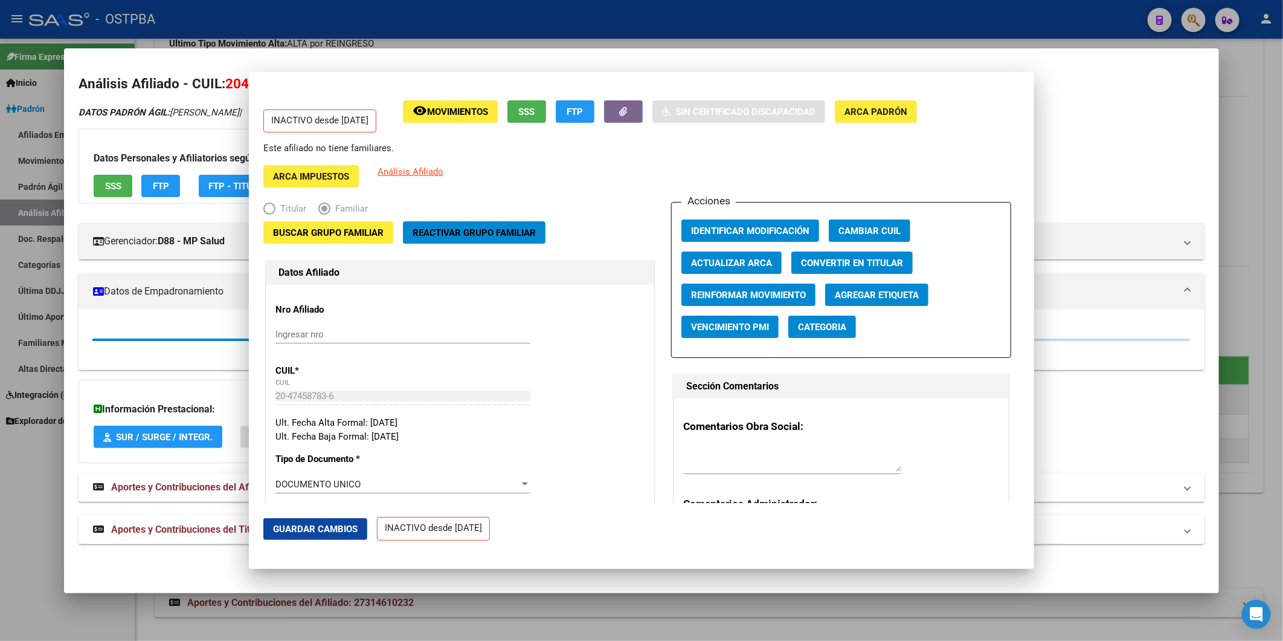
scroll to position [0, 0]
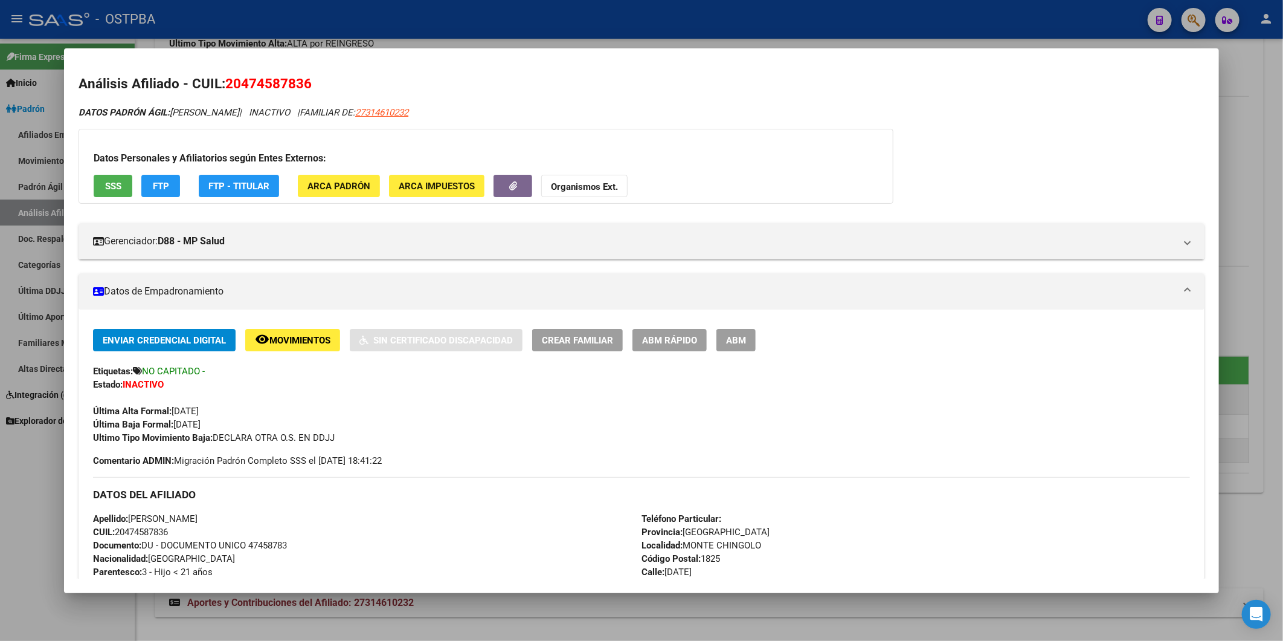
click at [605, 187] on strong "Organismos Ext." at bounding box center [584, 186] width 67 height 11
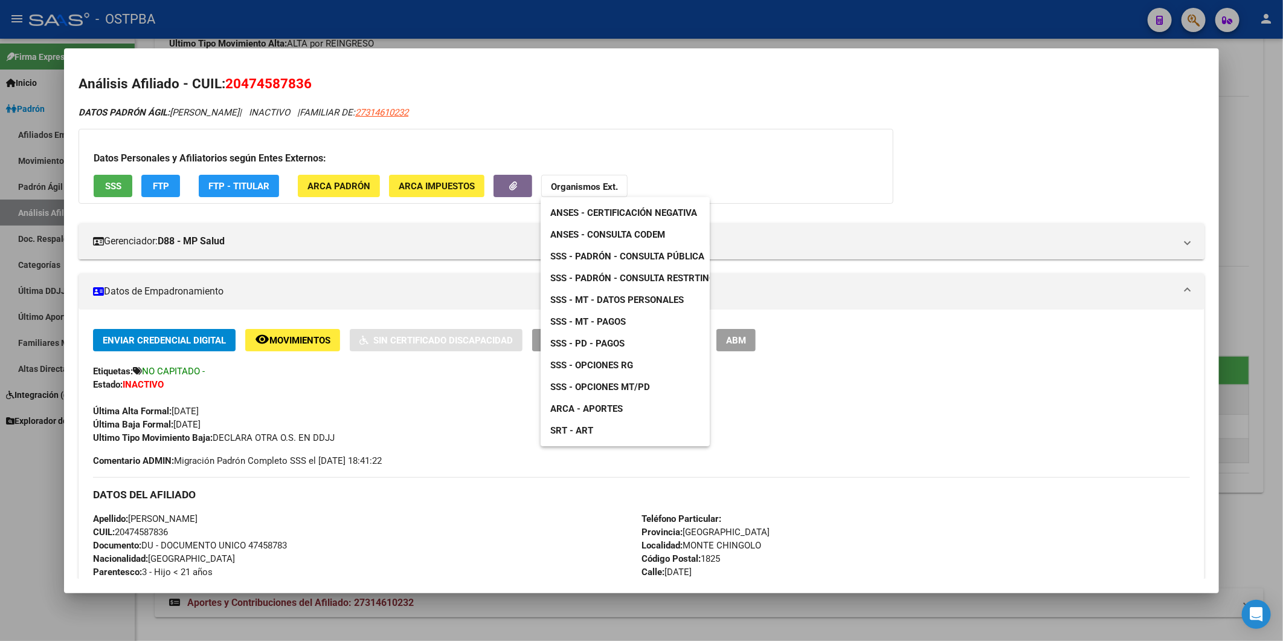
click at [610, 233] on span "ANSES - Consulta CODEM" at bounding box center [607, 234] width 115 height 11
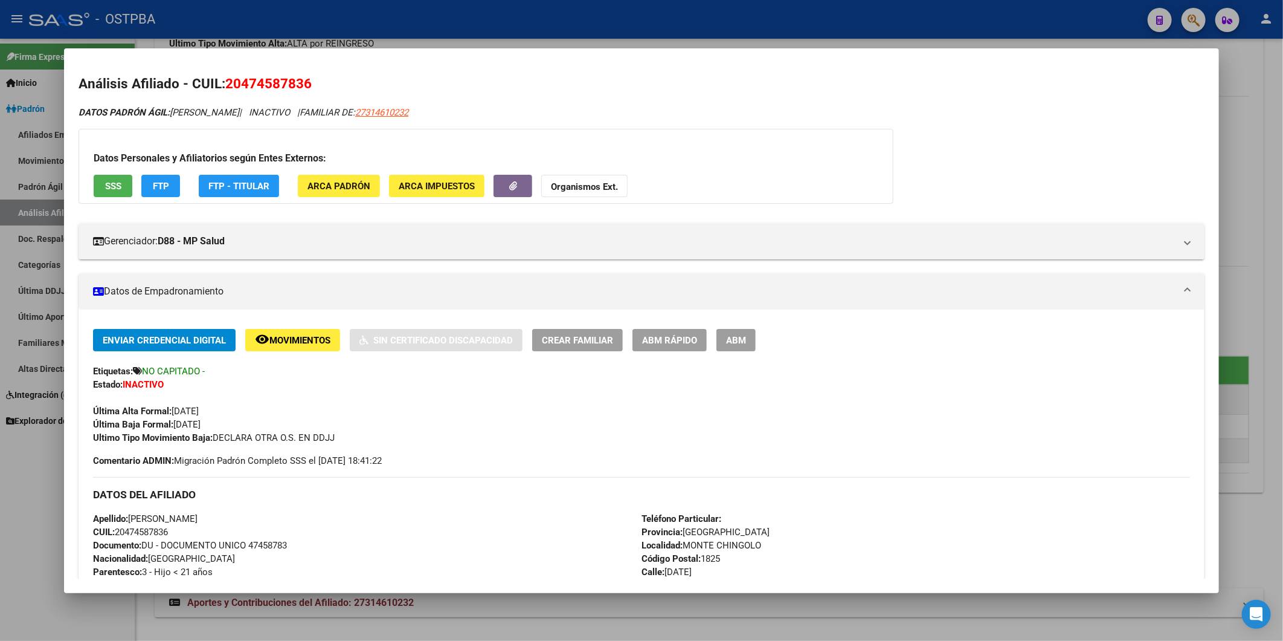
click at [1246, 221] on div at bounding box center [641, 320] width 1283 height 641
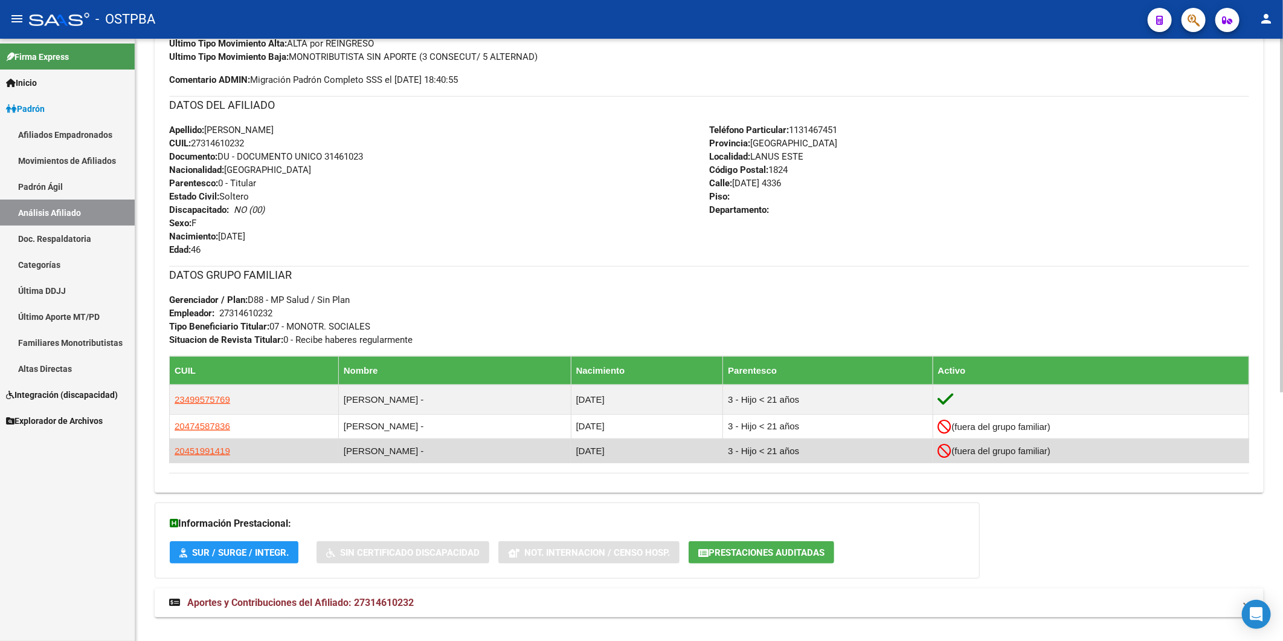
scroll to position [423, 0]
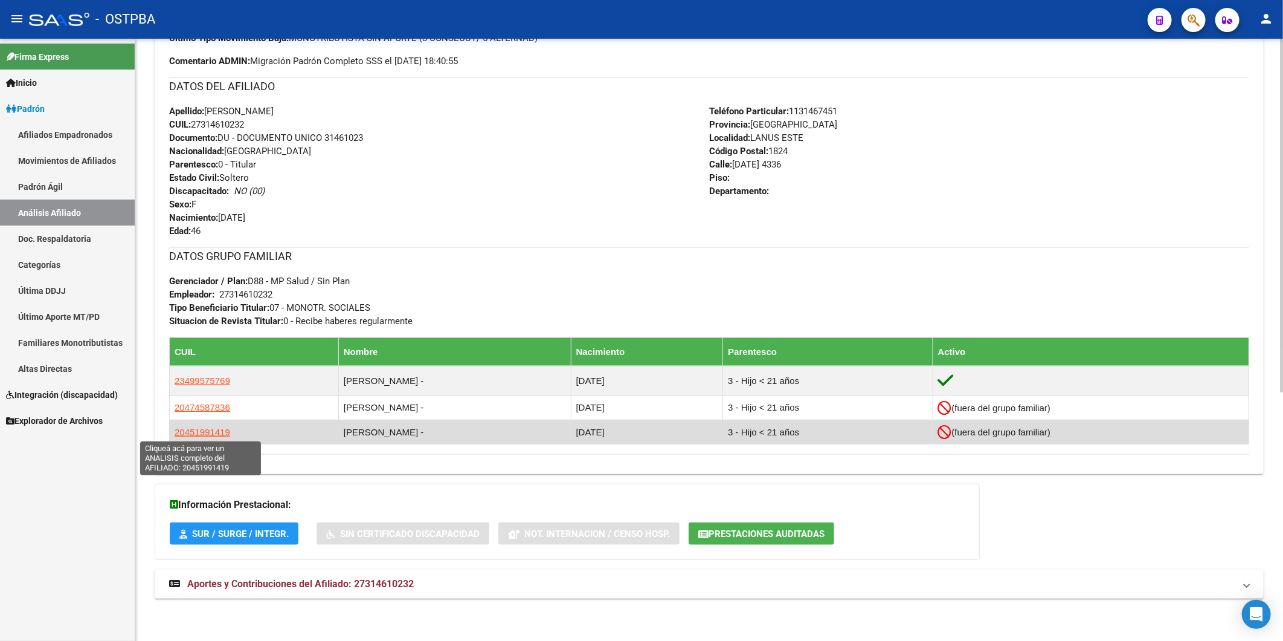
click at [221, 428] on span "20451991419" at bounding box center [203, 432] width 56 height 10
type textarea "20451991419"
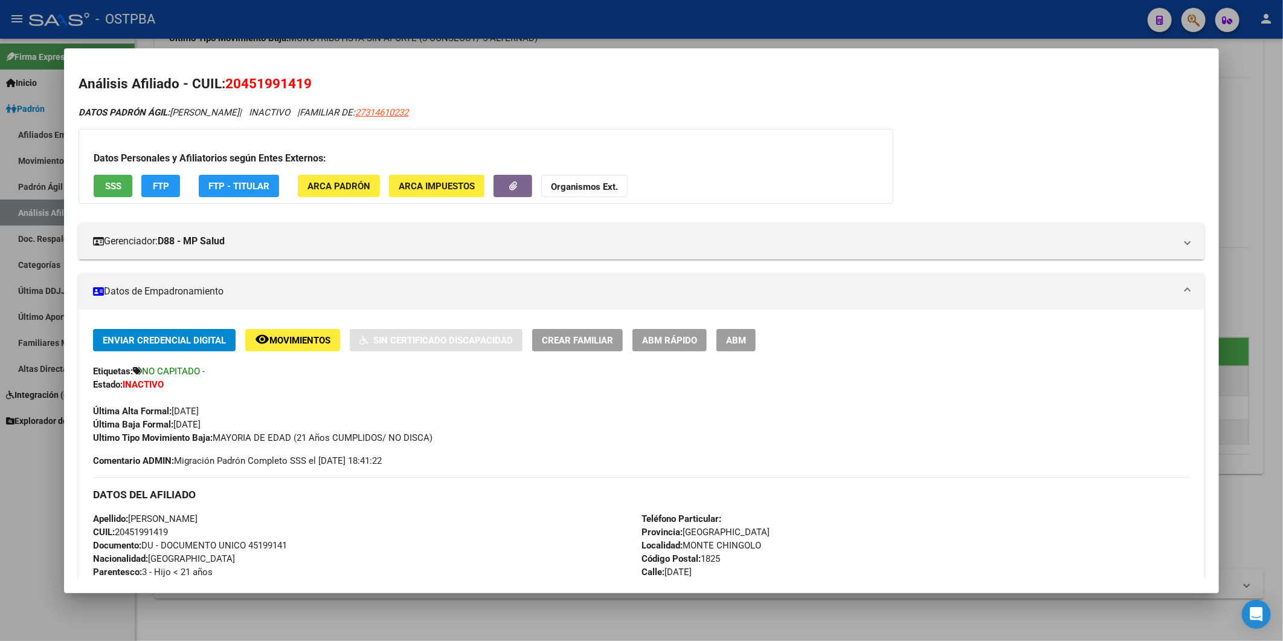
click at [1246, 190] on div at bounding box center [641, 320] width 1283 height 641
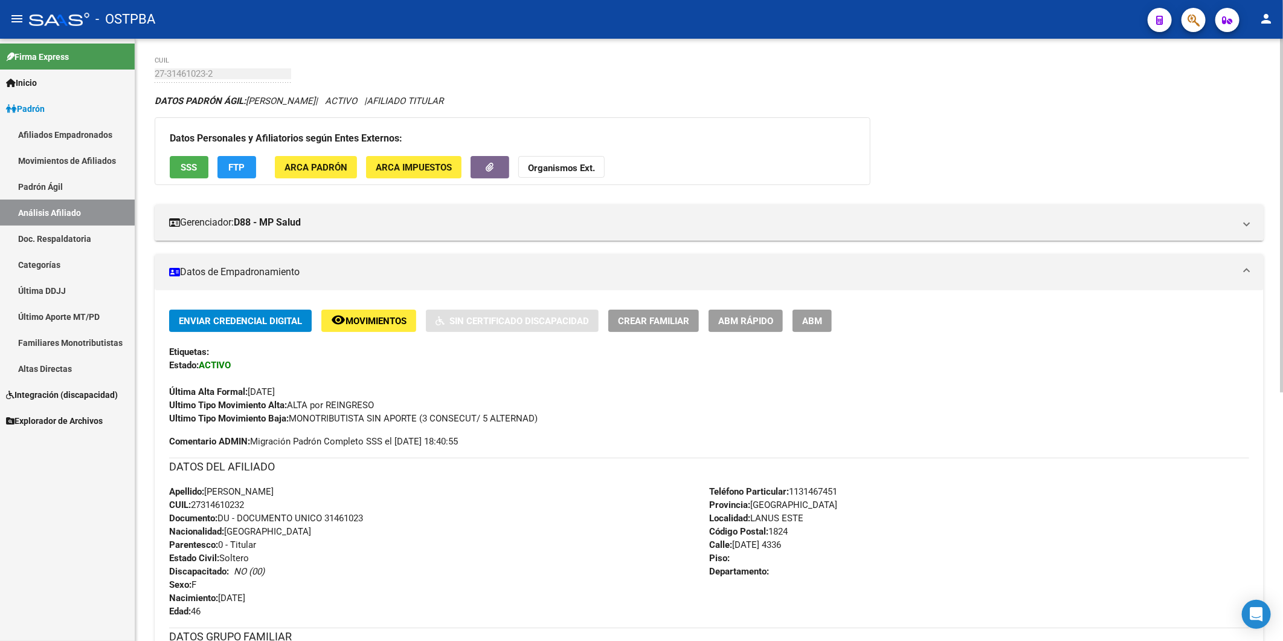
scroll to position [0, 0]
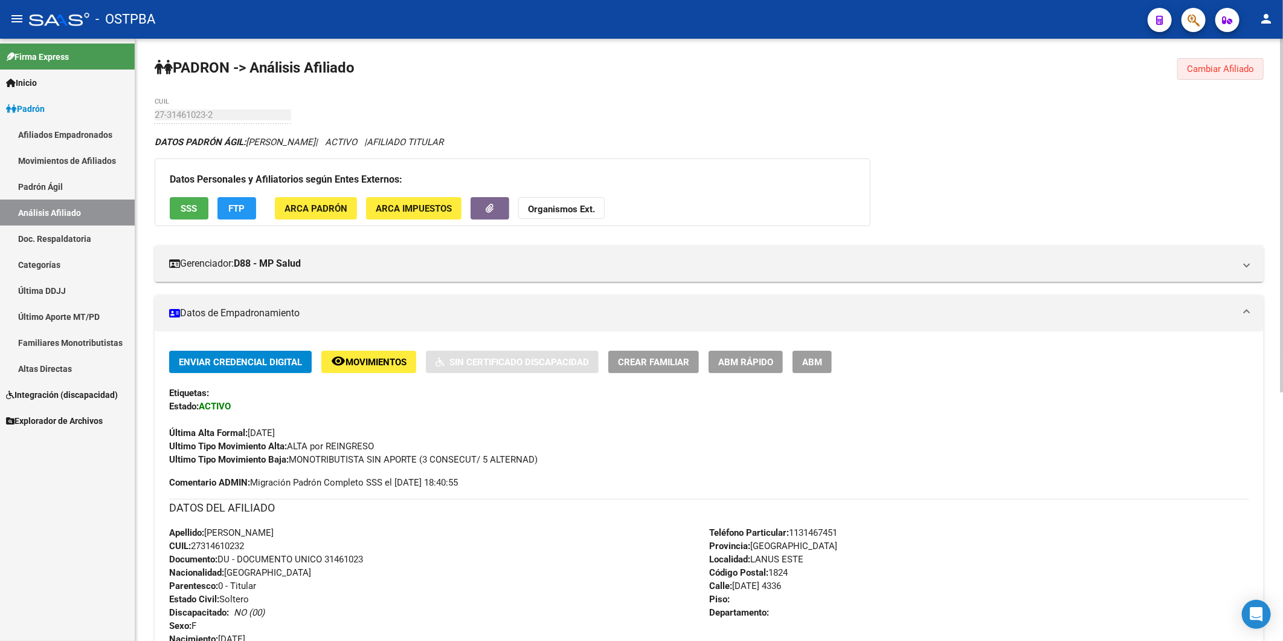
click at [1215, 69] on span "Cambiar Afiliado" at bounding box center [1220, 68] width 67 height 11
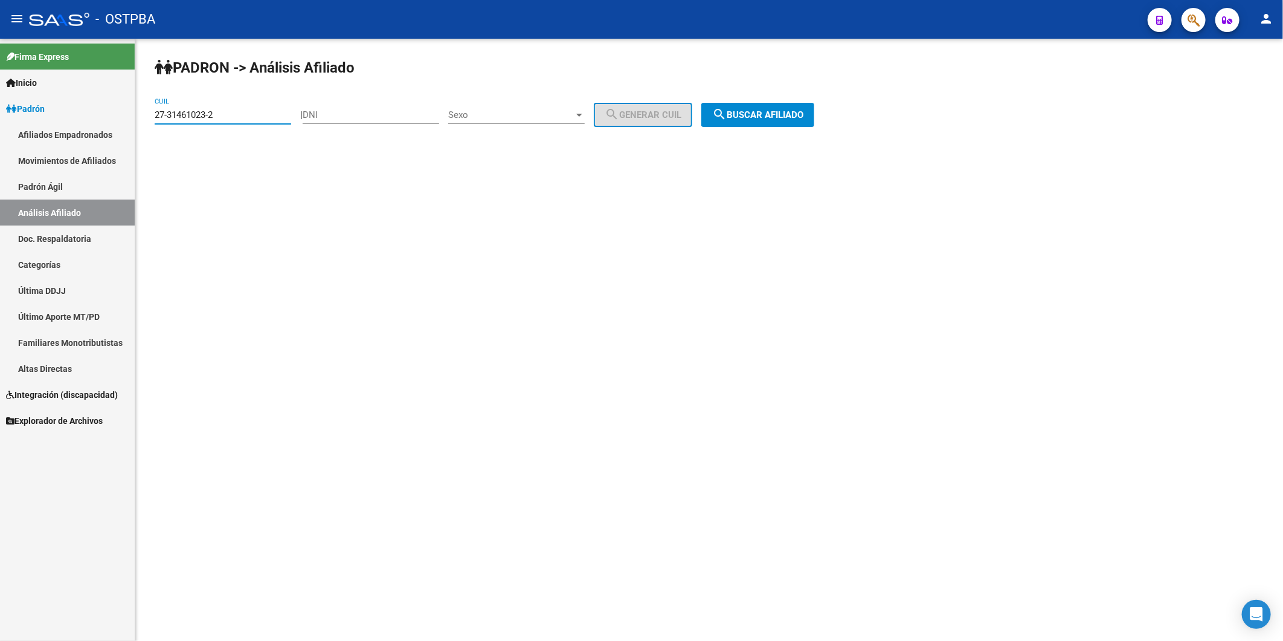
drag, startPoint x: 279, startPoint y: 114, endPoint x: 122, endPoint y: 142, distance: 159.7
click at [122, 142] on mat-sidenav-container "Firma Express Inicio Calendario SSS Instructivos Contacto OS Padrón Afiliados E…" at bounding box center [641, 340] width 1283 height 602
click at [329, 119] on input "DNI" at bounding box center [371, 114] width 137 height 11
paste input "42417066"
type input "42417066"
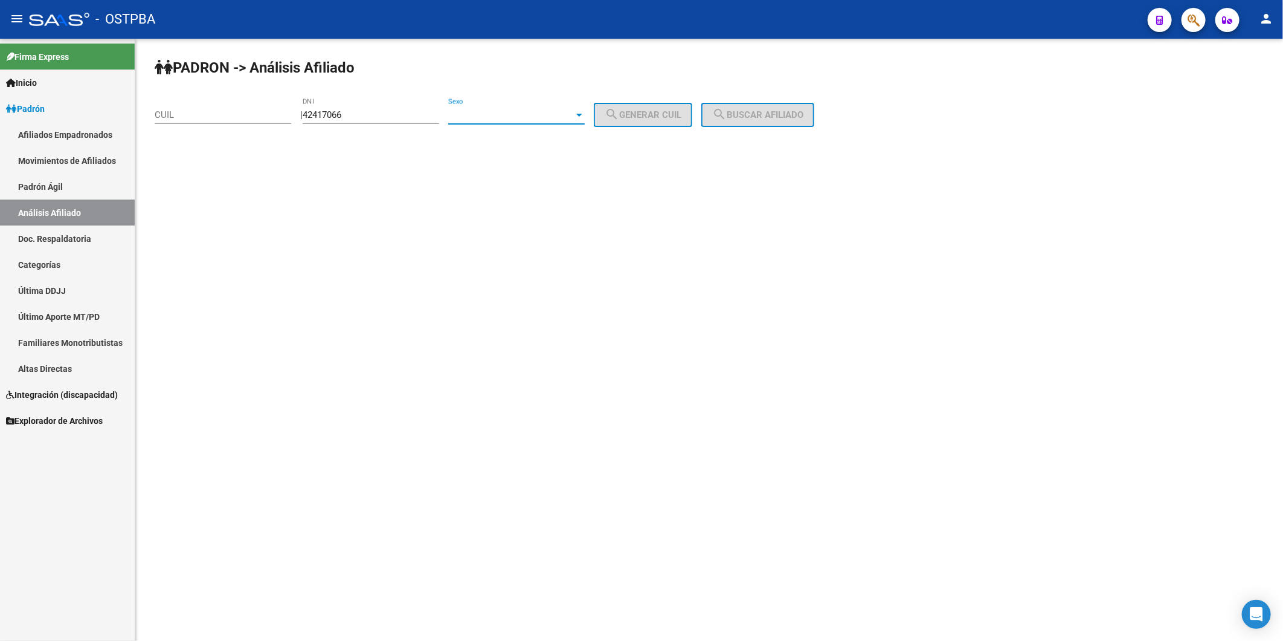
click at [585, 114] on div at bounding box center [579, 115] width 11 height 10
click at [572, 146] on span "Femenino" at bounding box center [530, 141] width 137 height 27
click at [653, 117] on span "search Generar CUIL" at bounding box center [643, 114] width 77 height 11
type input "27-42417066-1"
click at [776, 114] on span "search Buscar afiliado" at bounding box center [757, 114] width 91 height 11
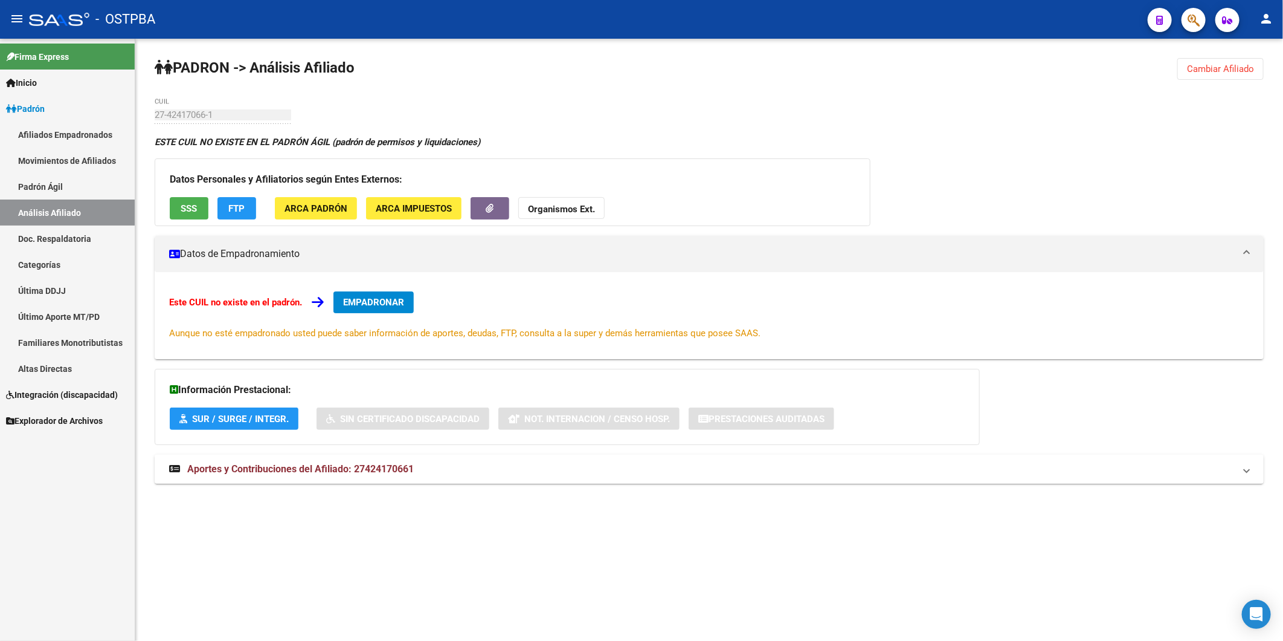
click at [384, 470] on span "Aportes y Contribuciones del Afiliado: 27424170661" at bounding box center [300, 468] width 227 height 11
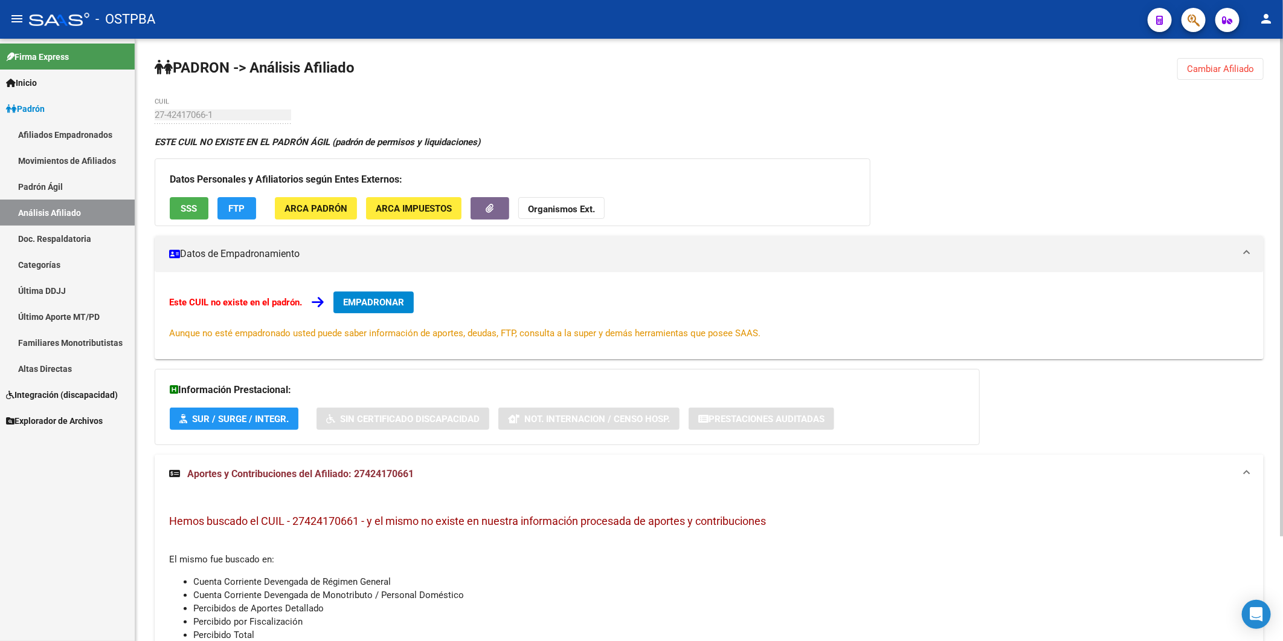
drag, startPoint x: 1204, startPoint y: 71, endPoint x: 1174, endPoint y: 65, distance: 30.2
click at [1204, 70] on span "Cambiar Afiliado" at bounding box center [1220, 68] width 67 height 11
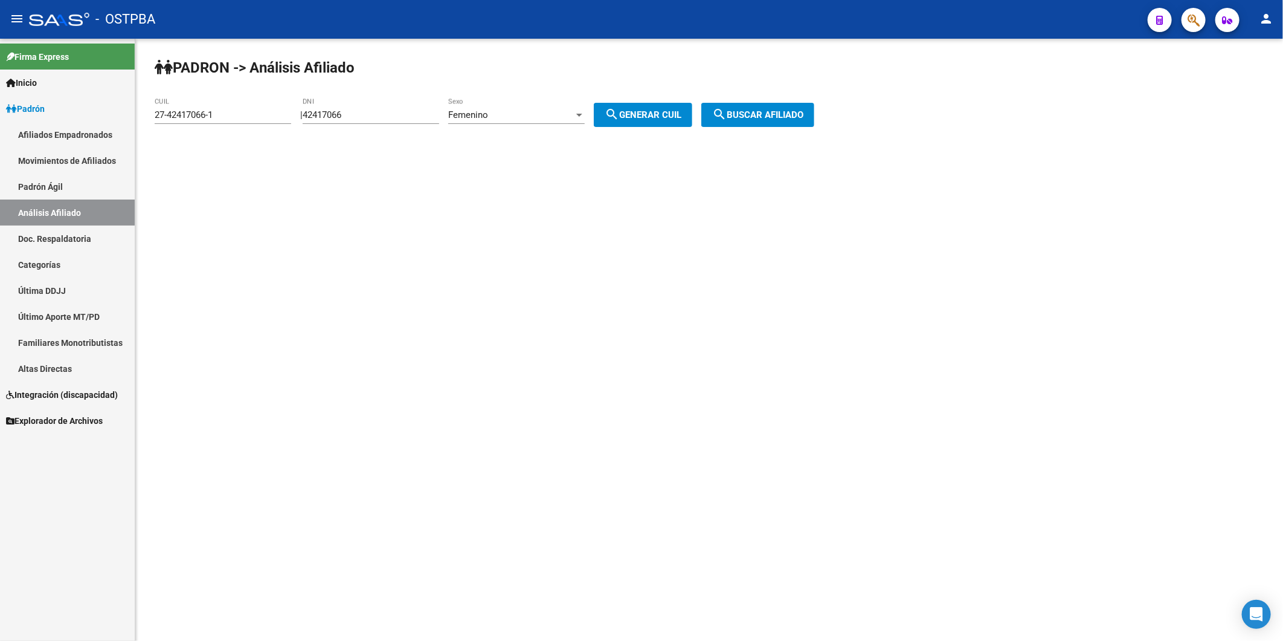
drag, startPoint x: 239, startPoint y: 109, endPoint x: 167, endPoint y: 122, distance: 73.7
click at [167, 122] on div "27-42417066-1 CUIL" at bounding box center [223, 111] width 137 height 26
click at [222, 103] on div "27-42417066-1 CUIL" at bounding box center [223, 111] width 137 height 26
drag, startPoint x: 224, startPoint y: 110, endPoint x: 125, endPoint y: 130, distance: 101.1
click at [125, 130] on mat-sidenav-container "Firma Express Inicio Calendario SSS Instructivos Contacto OS Padrón Afiliados E…" at bounding box center [641, 340] width 1283 height 602
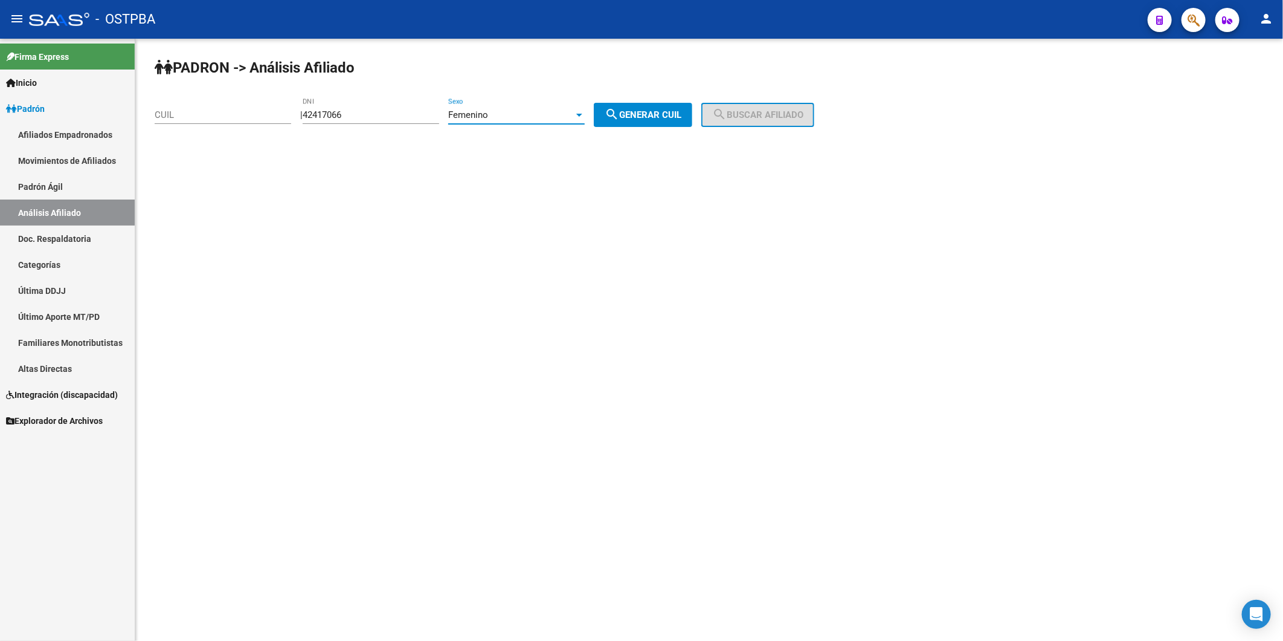
click at [585, 112] on div at bounding box center [579, 115] width 11 height 10
click at [585, 85] on span "Masculino" at bounding box center [530, 87] width 137 height 27
drag, startPoint x: 625, startPoint y: 108, endPoint x: 716, endPoint y: 117, distance: 91.2
click at [619, 108] on mat-icon "search" at bounding box center [612, 114] width 15 height 15
type input "20-42417066-7"
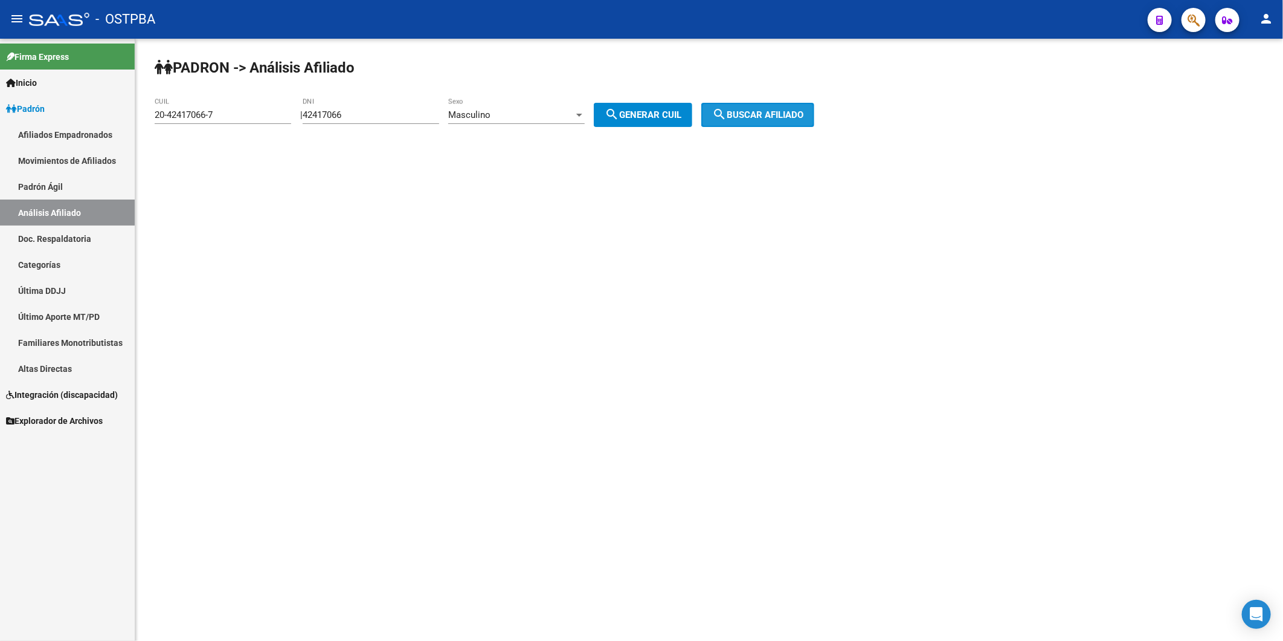
click at [727, 112] on mat-icon "search" at bounding box center [719, 114] width 15 height 15
